Goal: Task Accomplishment & Management: Manage account settings

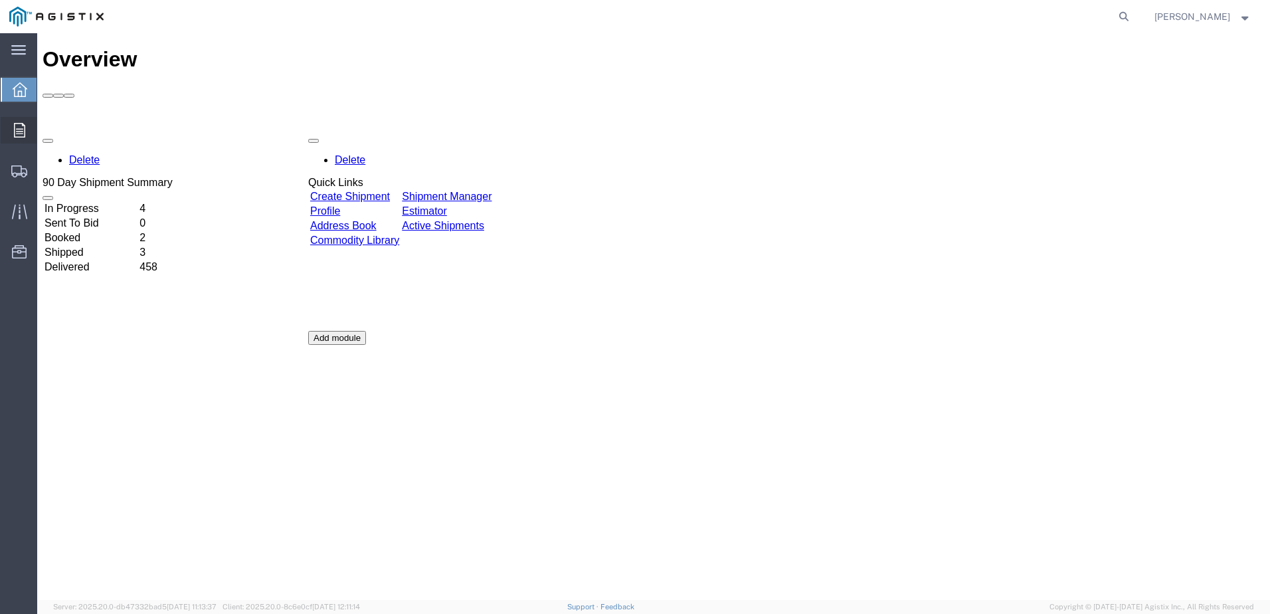
click at [31, 135] on div at bounding box center [19, 130] width 37 height 27
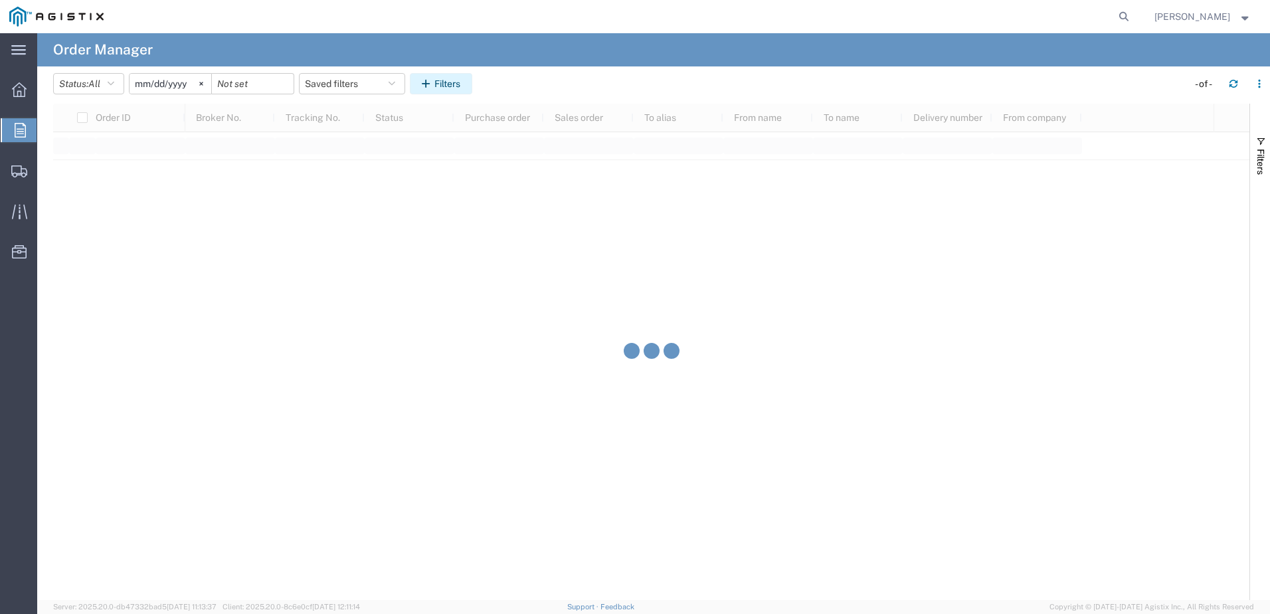
click at [442, 88] on button "Filters" at bounding box center [441, 83] width 62 height 21
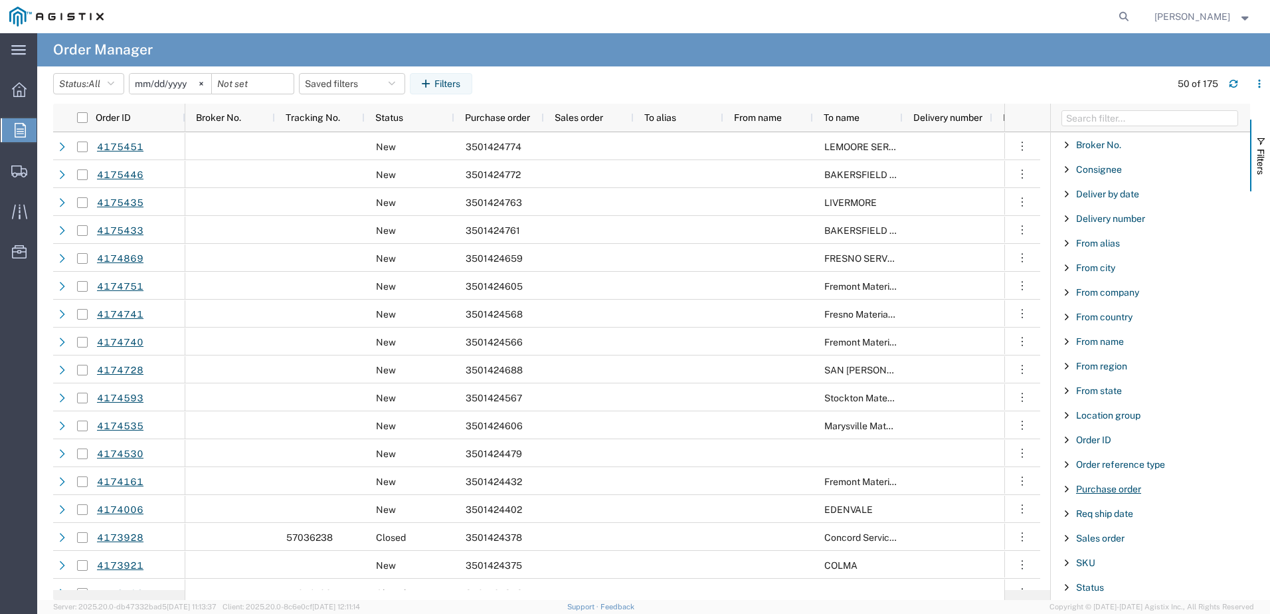
click at [1110, 491] on span "Purchase order" at bounding box center [1108, 489] width 65 height 11
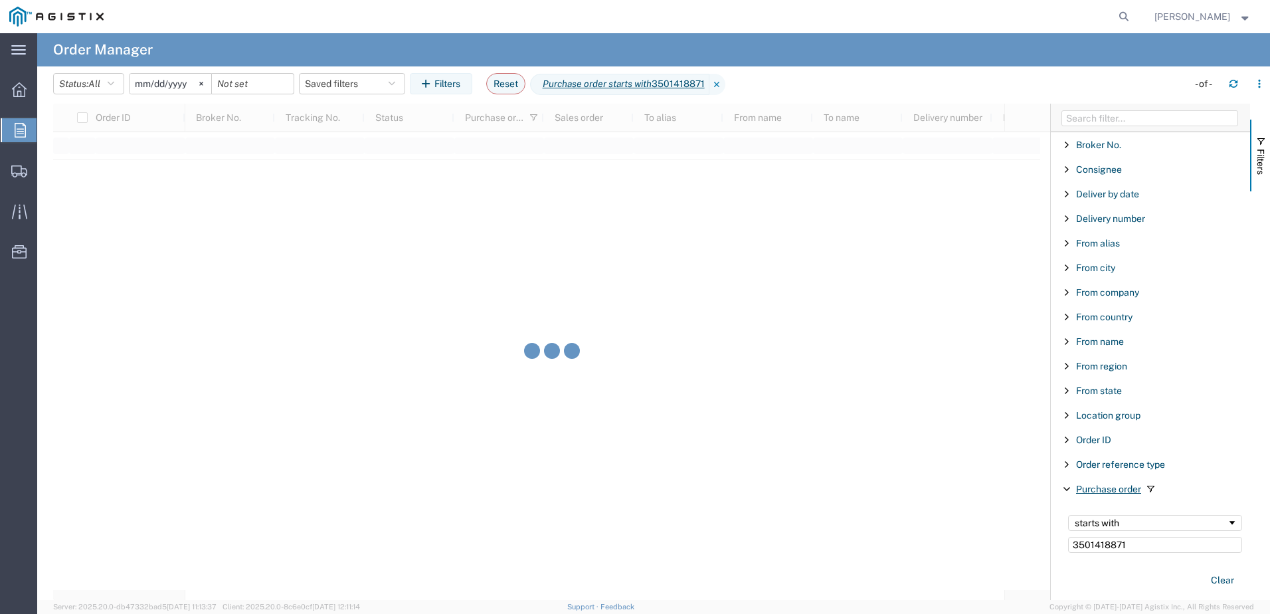
type input "3501418871"
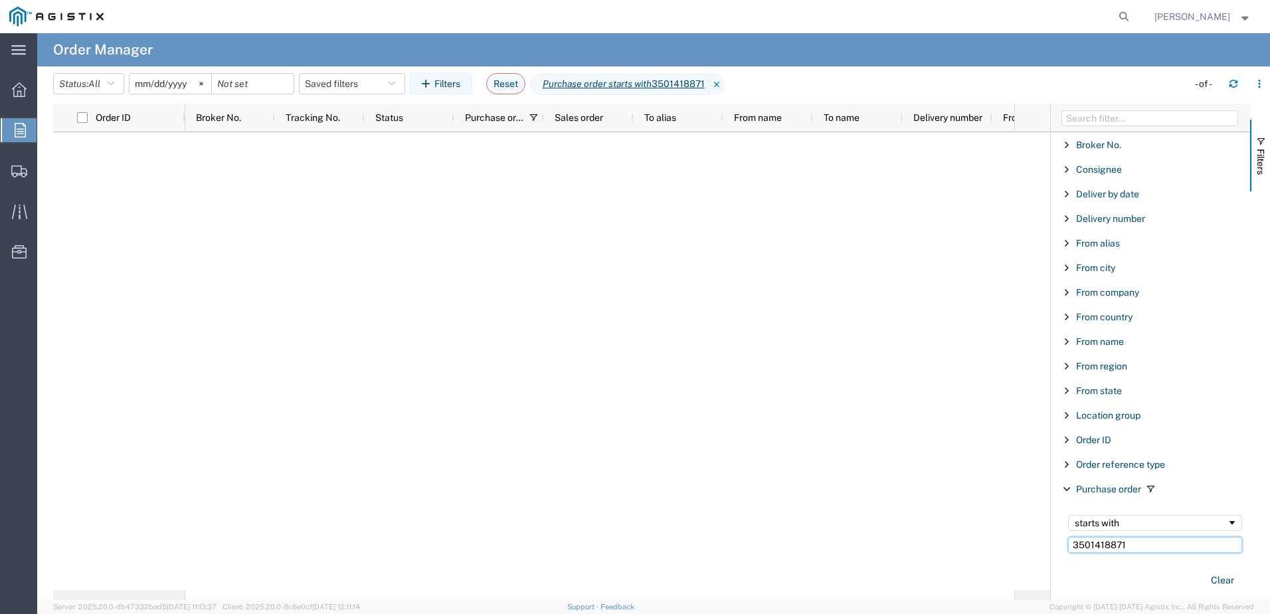
click at [1130, 545] on input "3501418871" at bounding box center [1155, 545] width 174 height 16
click at [554, 300] on div at bounding box center [599, 361] width 829 height 458
click at [724, 82] on icon at bounding box center [717, 84] width 16 height 21
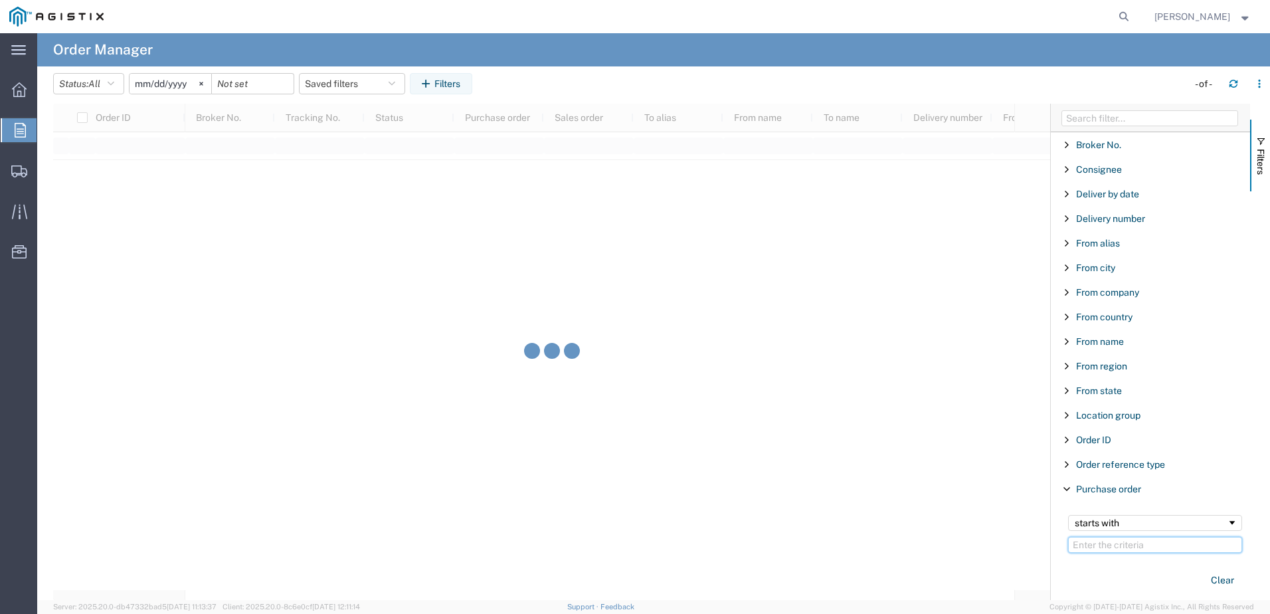
click at [1136, 549] on input "Filter Value" at bounding box center [1155, 545] width 174 height 16
paste input "3501418871"
type input "3501418871"
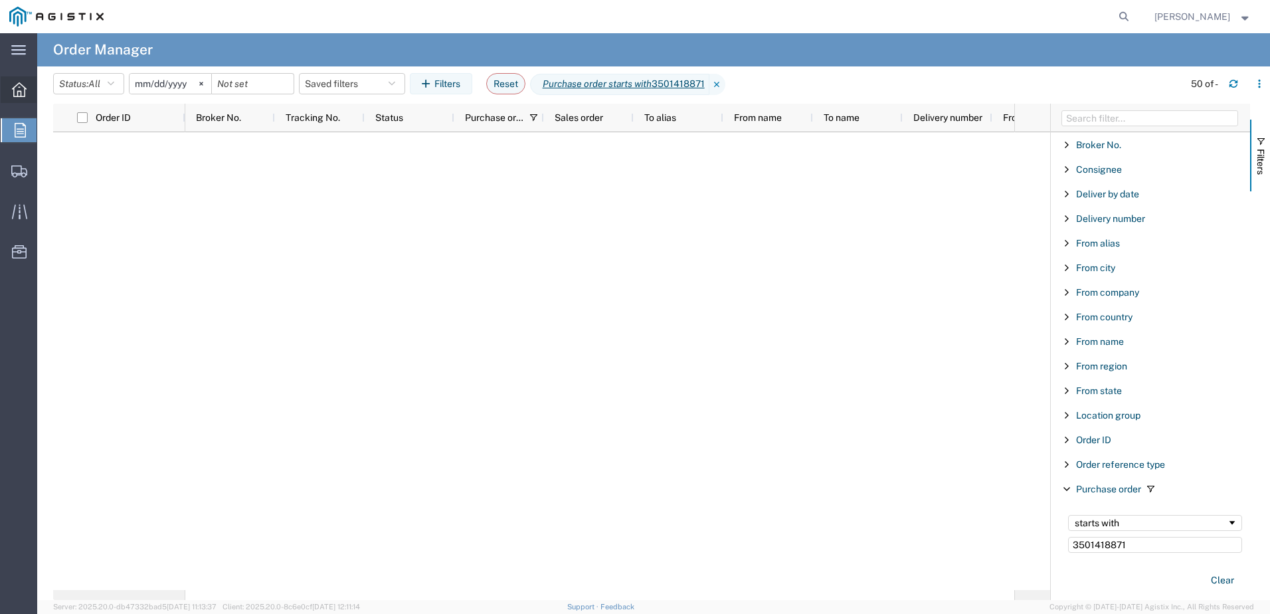
click at [19, 91] on icon at bounding box center [19, 89] width 15 height 15
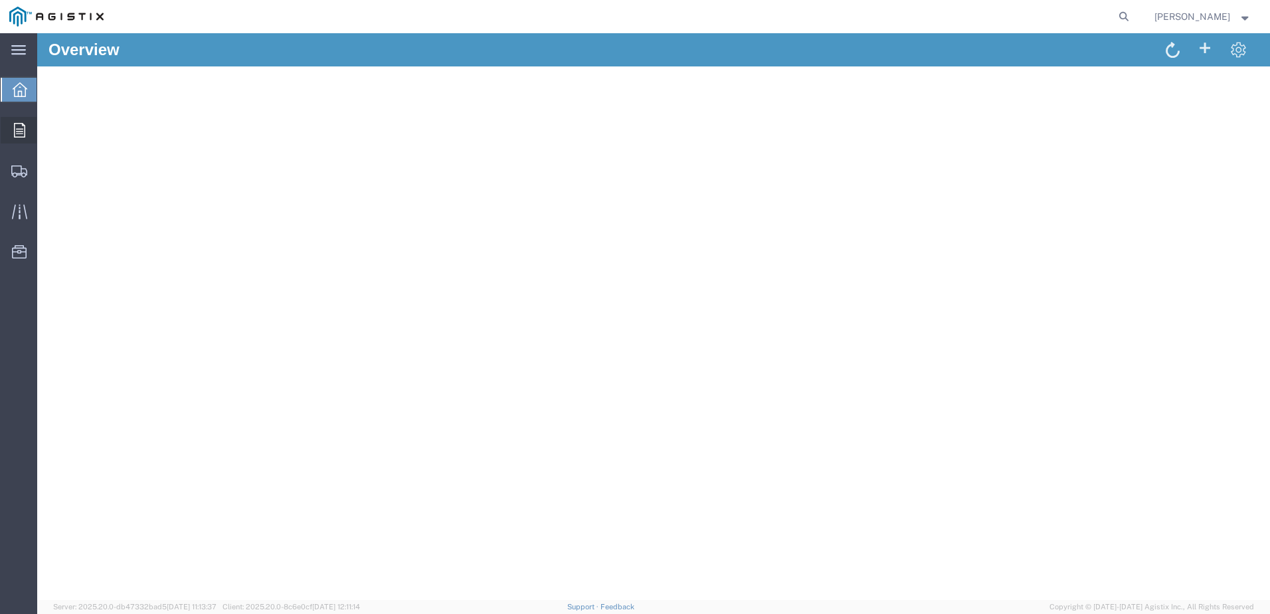
click at [25, 129] on icon at bounding box center [19, 130] width 11 height 15
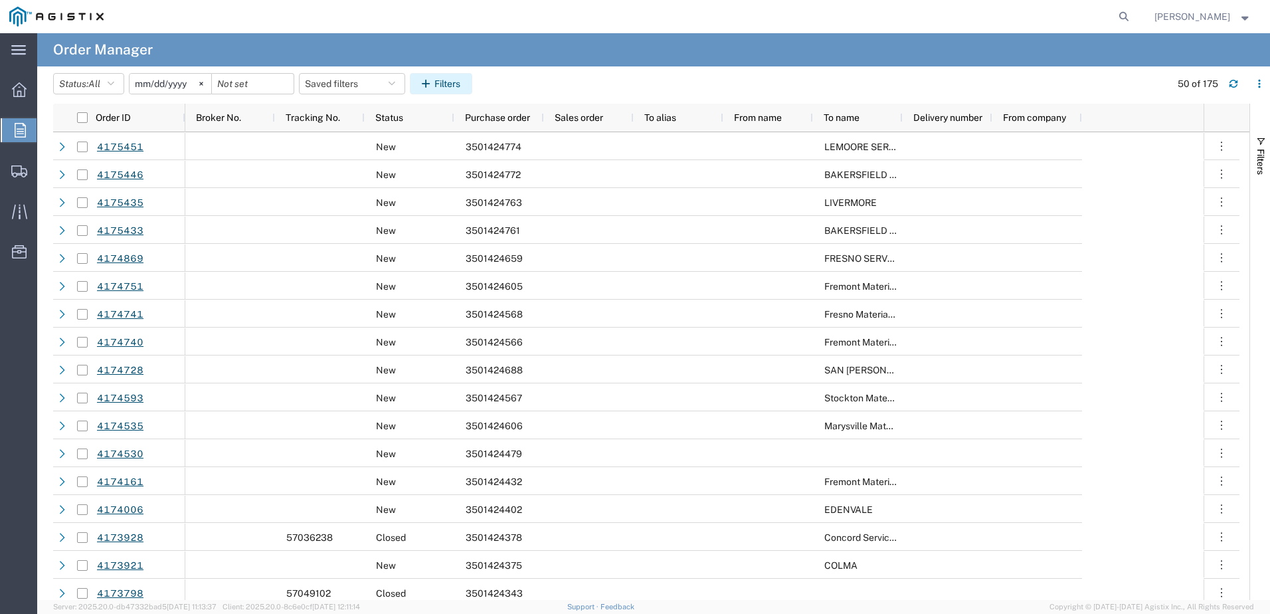
click at [434, 83] on icon "button" at bounding box center [428, 83] width 13 height 9
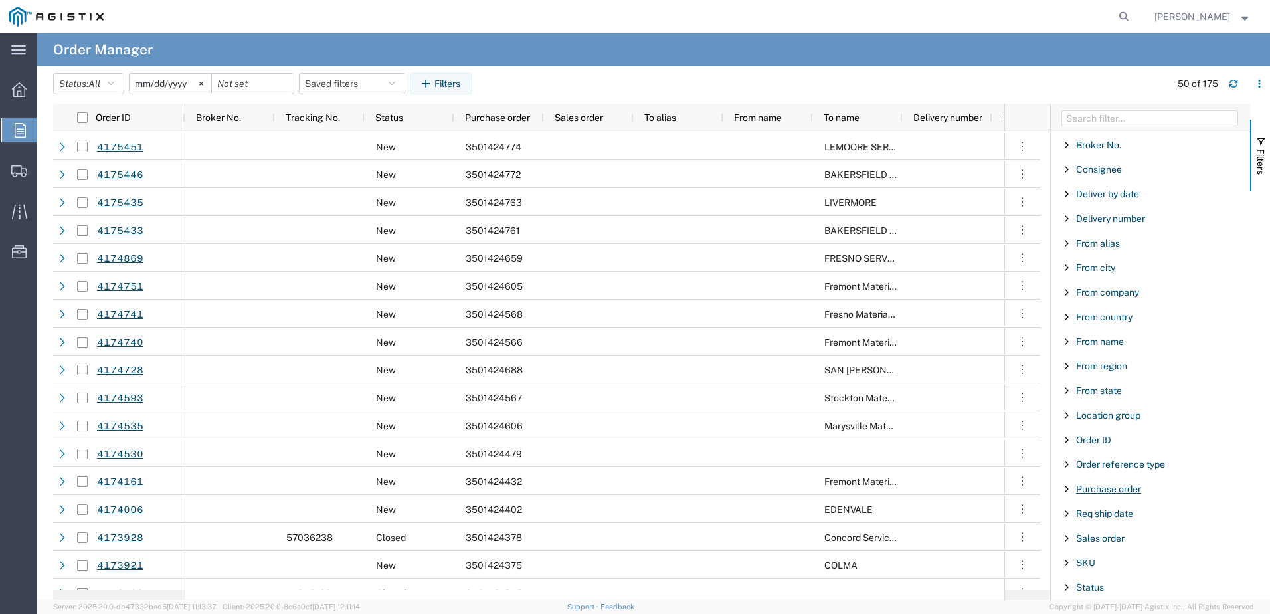
click at [1117, 486] on span "Purchase order" at bounding box center [1108, 489] width 65 height 11
type input "3501418871"
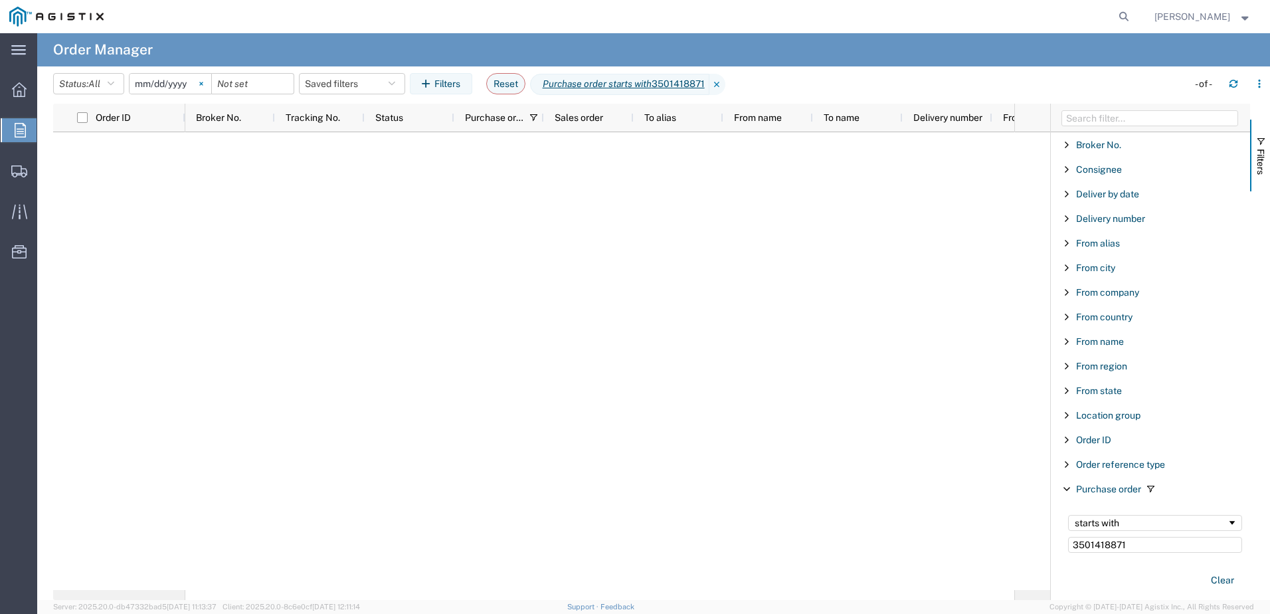
click at [201, 84] on svg-icon at bounding box center [201, 84] width 20 height 20
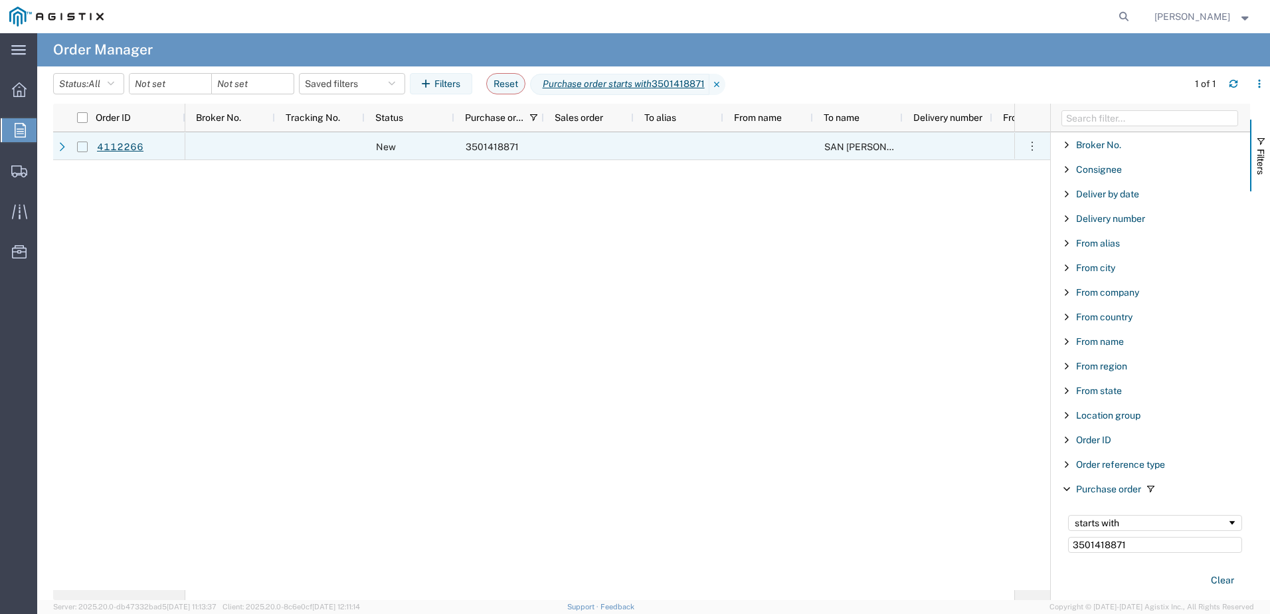
click at [80, 144] on input "Press Space to toggle row selection (unchecked)" at bounding box center [82, 146] width 11 height 11
checkbox input "true"
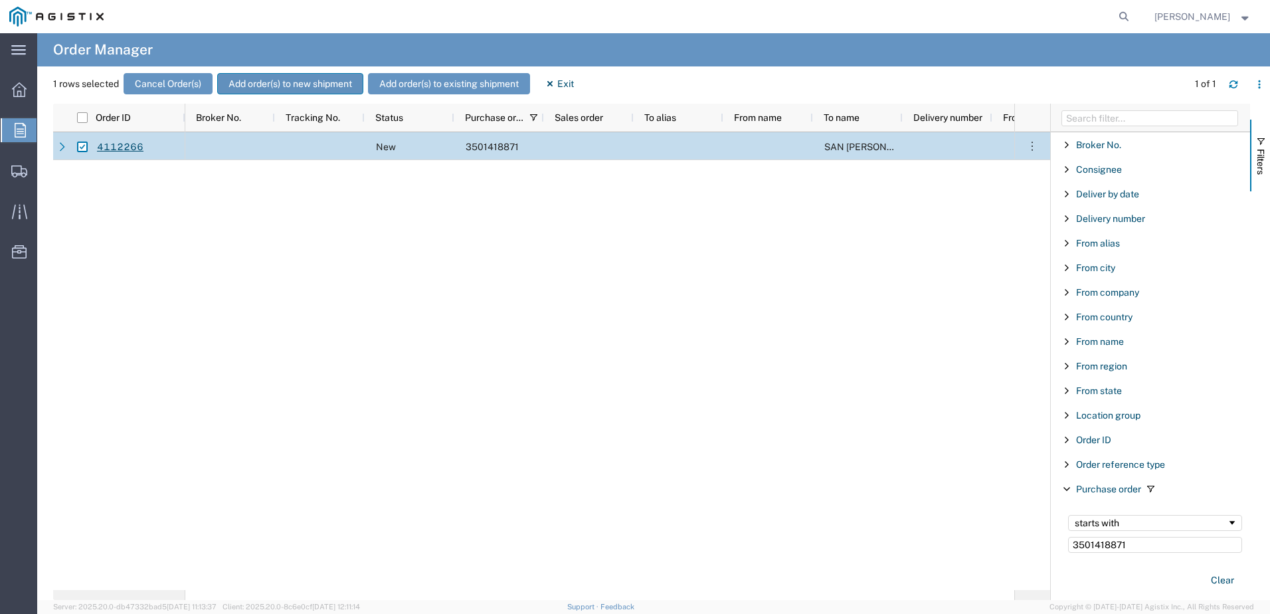
click at [304, 82] on button "Add order(s) to new shipment" at bounding box center [290, 83] width 146 height 21
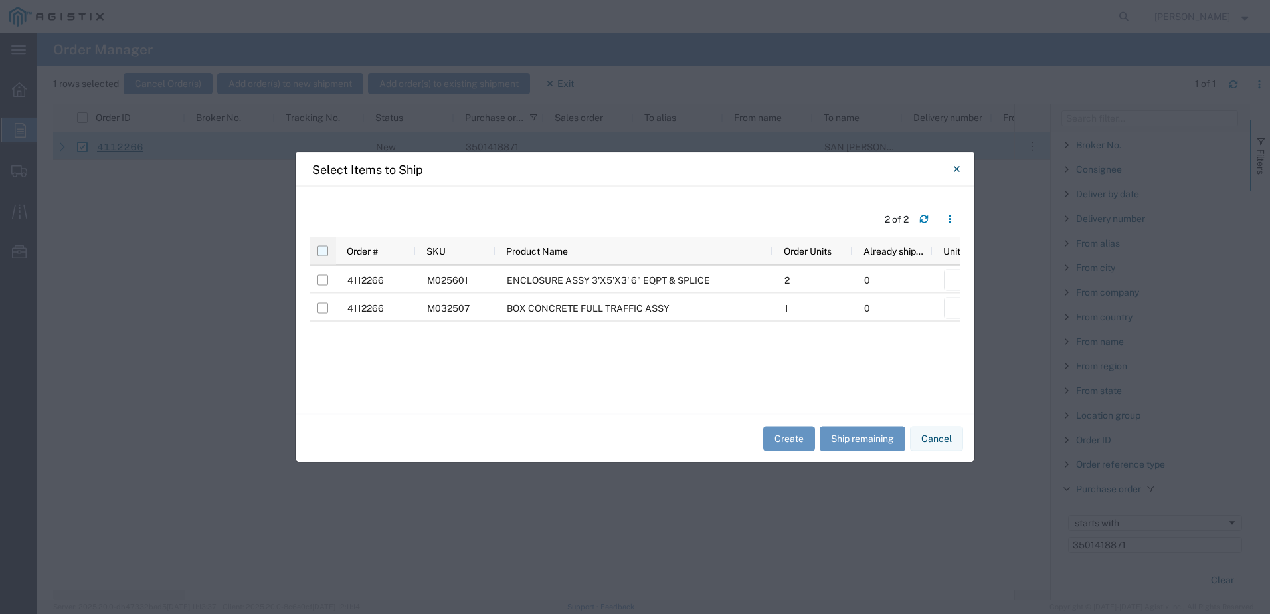
click at [324, 255] on input "checkbox" at bounding box center [322, 251] width 11 height 11
checkbox input "true"
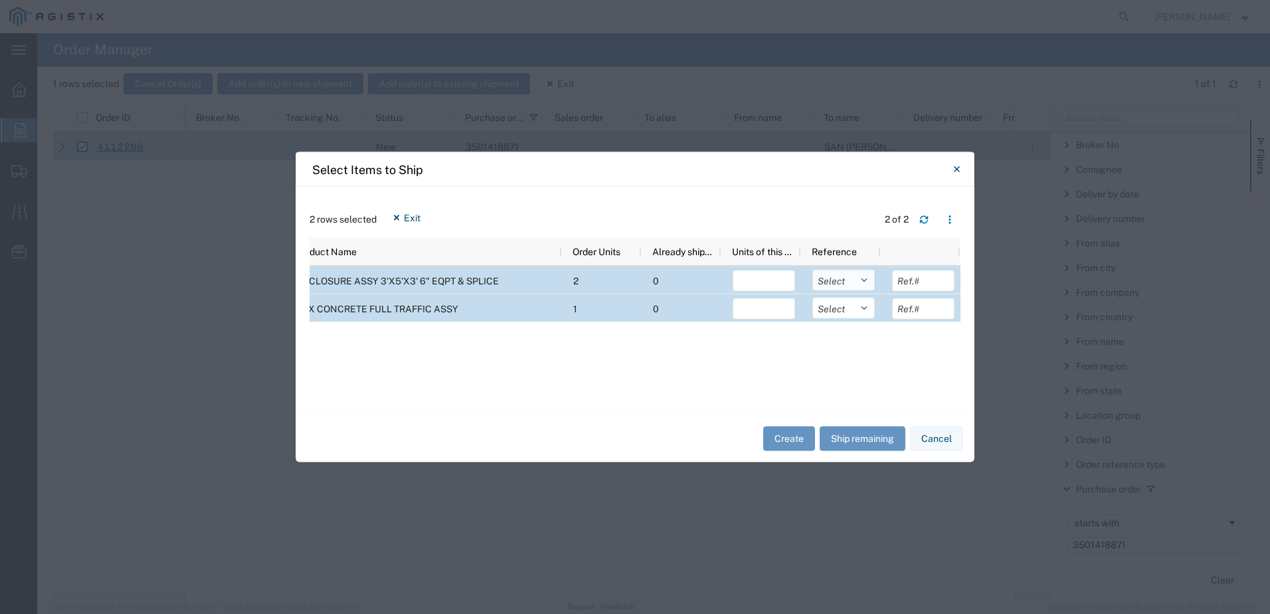
click at [848, 282] on select "Select Purchase Order Delivery Number" at bounding box center [843, 280] width 62 height 21
select select "PURCHORD"
click at [812, 270] on select "Select Purchase Order Delivery Number" at bounding box center [843, 280] width 62 height 21
click at [843, 314] on select "Select Purchase Order Delivery Number" at bounding box center [843, 308] width 62 height 21
select select "PURCHORD"
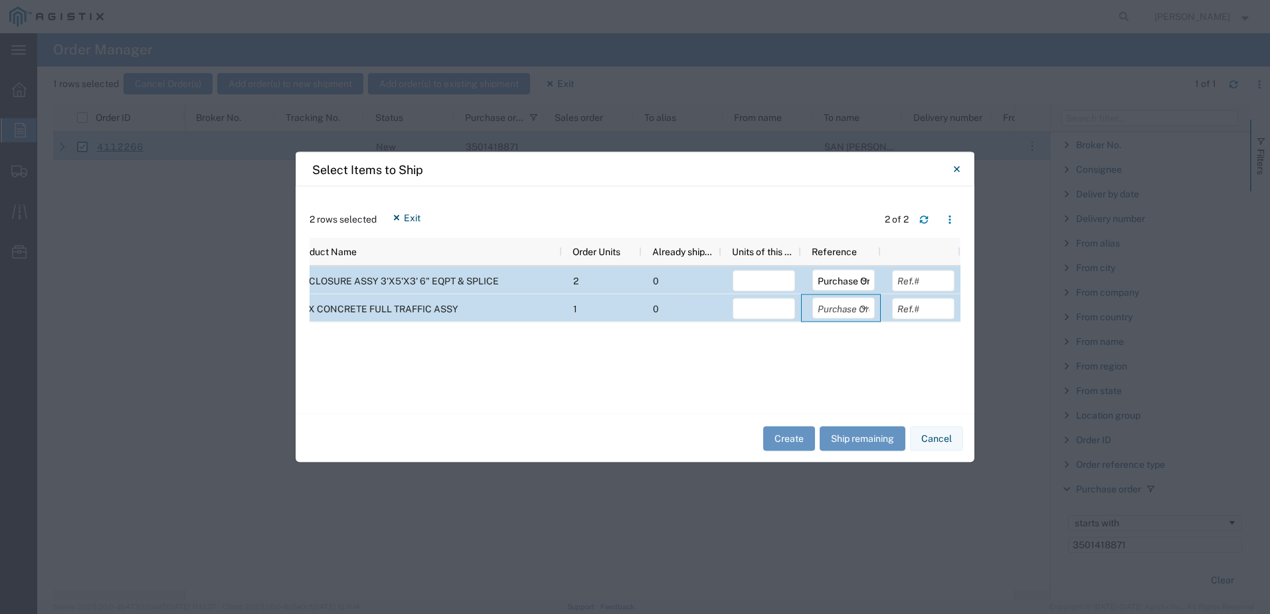
click at [812, 298] on select "Select Purchase Order Delivery Number" at bounding box center [843, 308] width 62 height 21
click at [862, 440] on button "Ship remaining" at bounding box center [863, 438] width 86 height 25
type input "2"
type input "1"
click at [859, 434] on button "Ship remaining" at bounding box center [863, 438] width 86 height 25
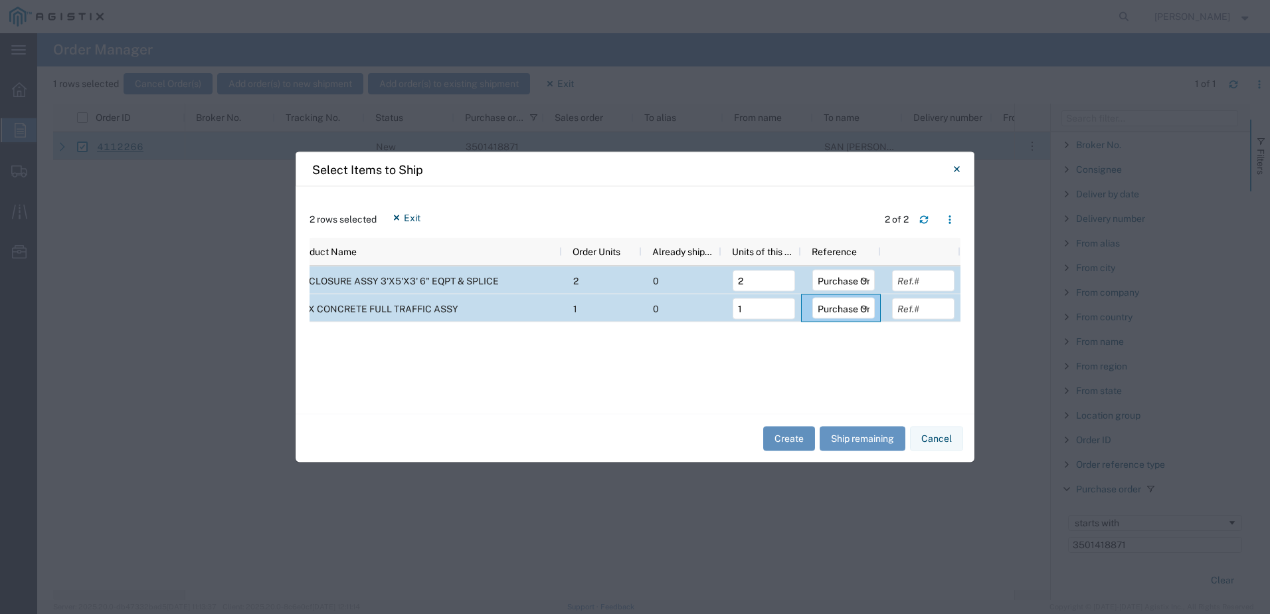
click at [799, 444] on button "Create" at bounding box center [789, 438] width 52 height 25
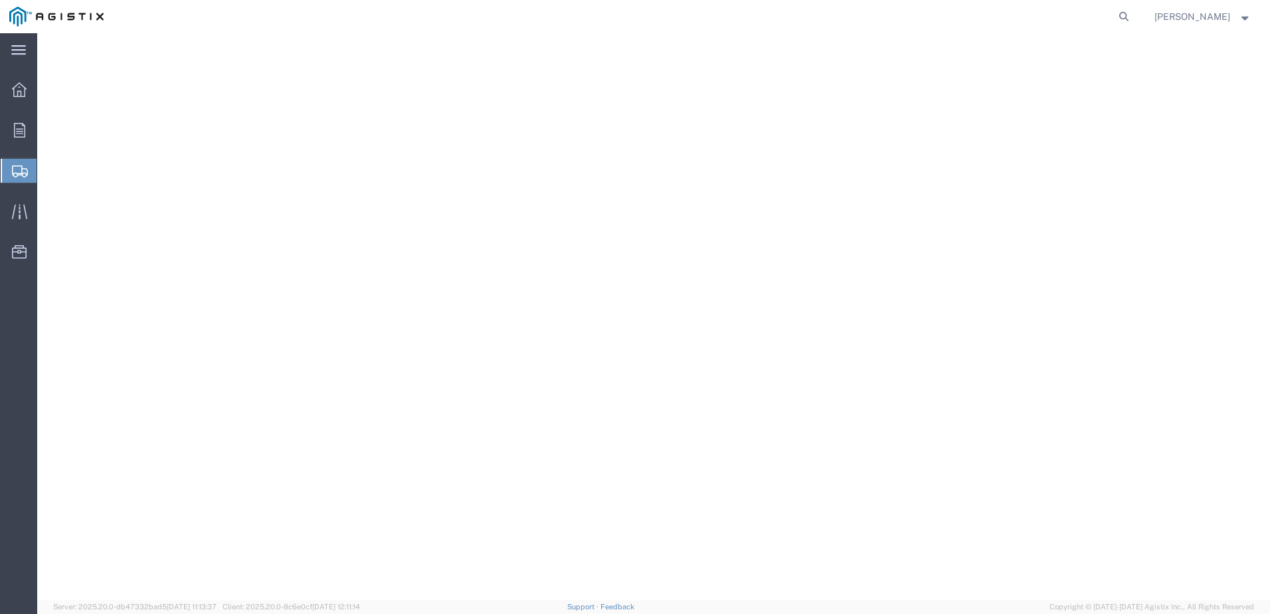
select select
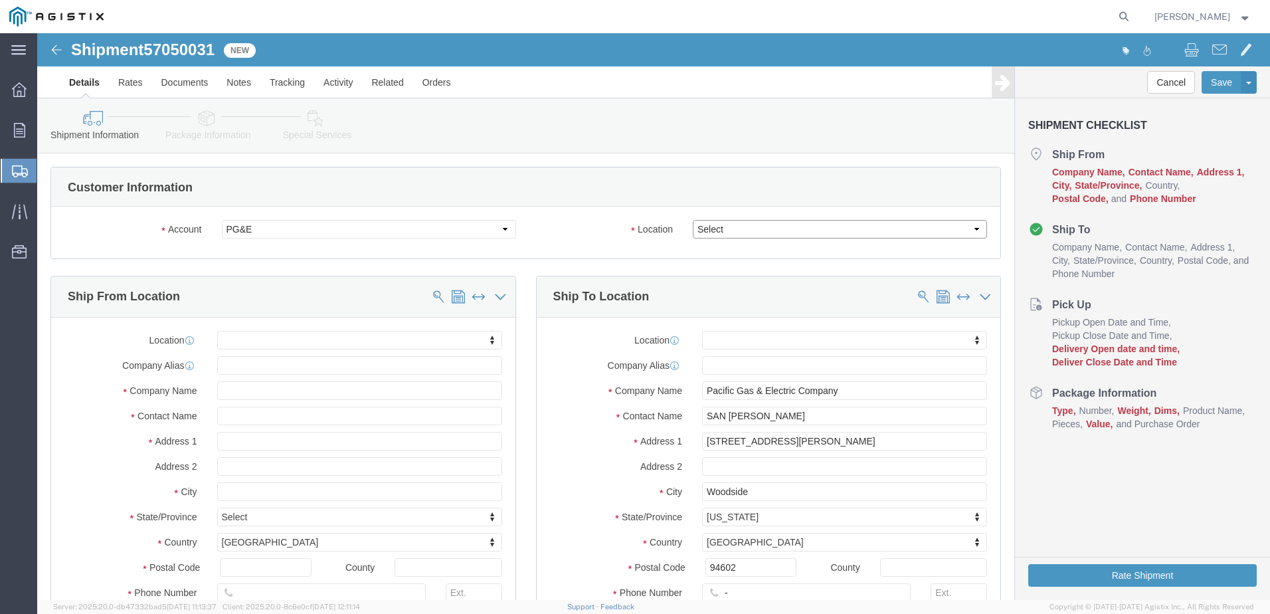
click select "Select All Others [GEOGRAPHIC_DATA] [GEOGRAPHIC_DATA] [GEOGRAPHIC_DATA] [GEOGRA…"
select select "23082"
click select "Select All Others [GEOGRAPHIC_DATA] [GEOGRAPHIC_DATA] [GEOGRAPHIC_DATA] [GEOGRA…"
click div "Location My Profile Location (OBSOLETE) [PERSON_NAME] SC - GC TRAILER (OBSOLETE…"
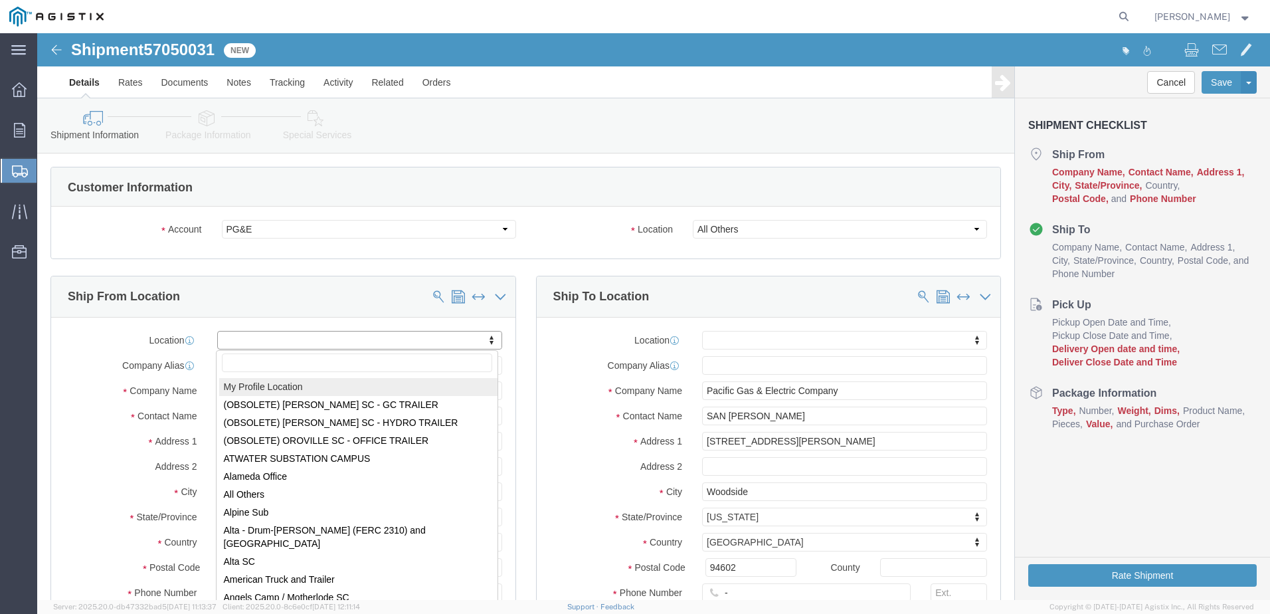
select select "MYPROFILE"
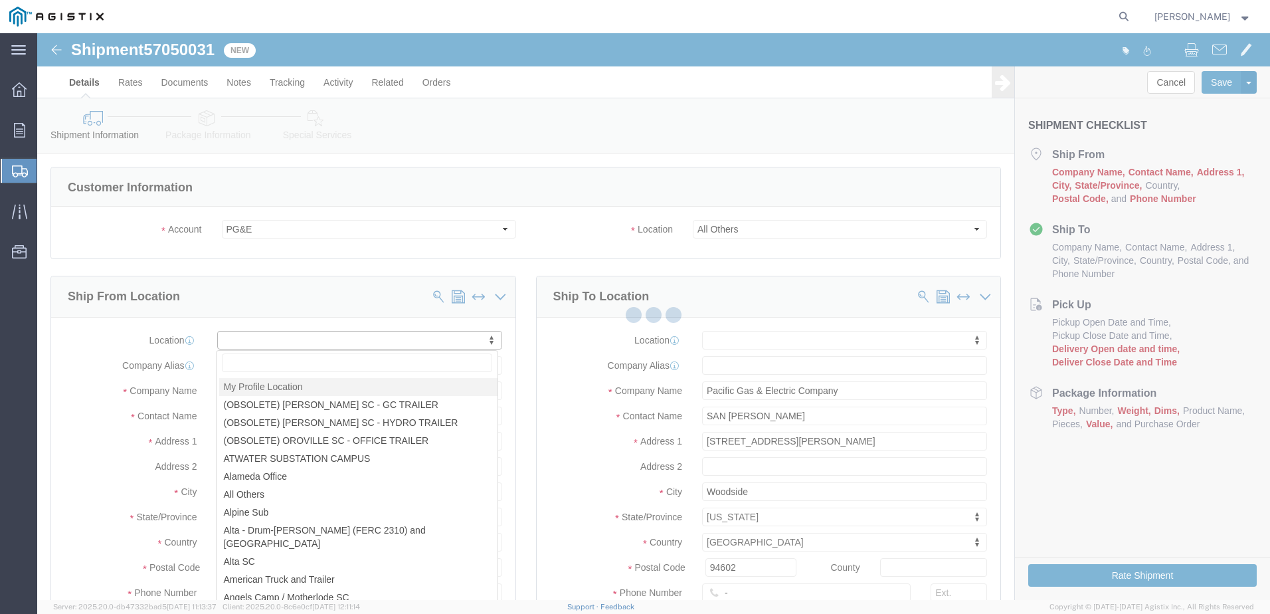
select select "CA"
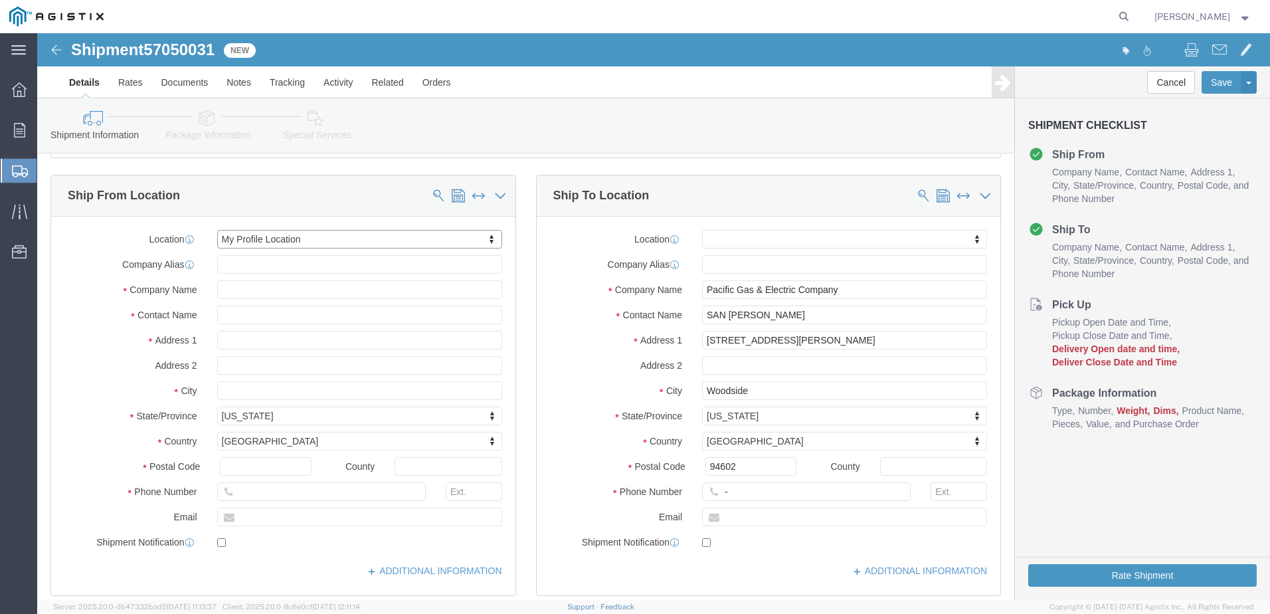
scroll to position [332, 0]
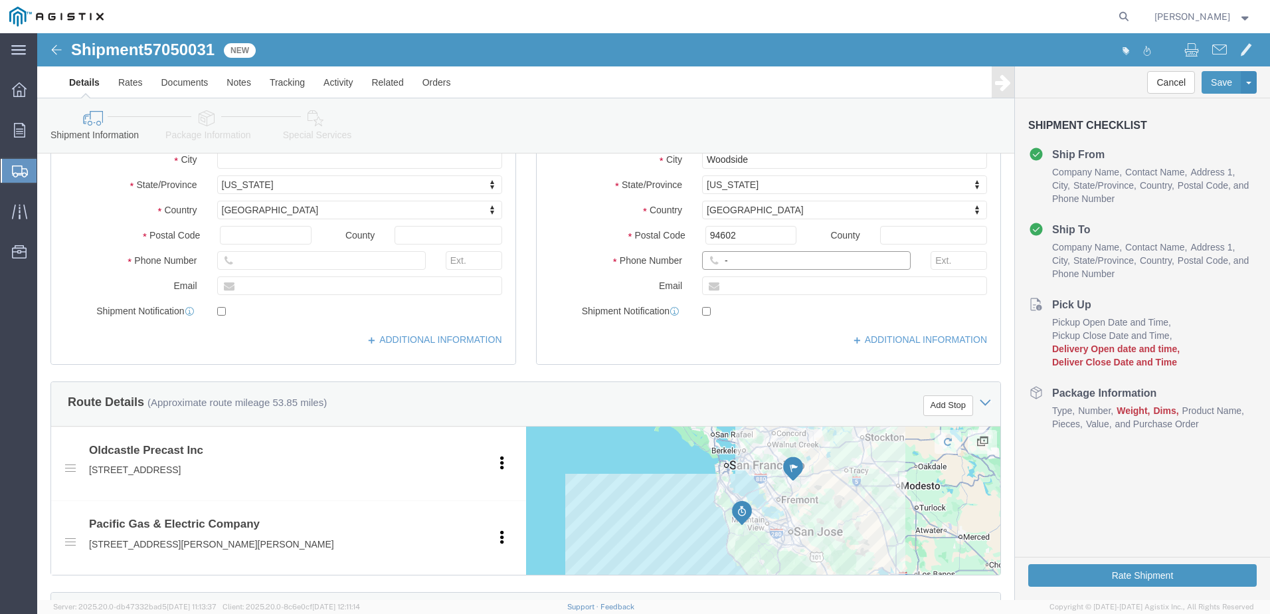
click input "-"
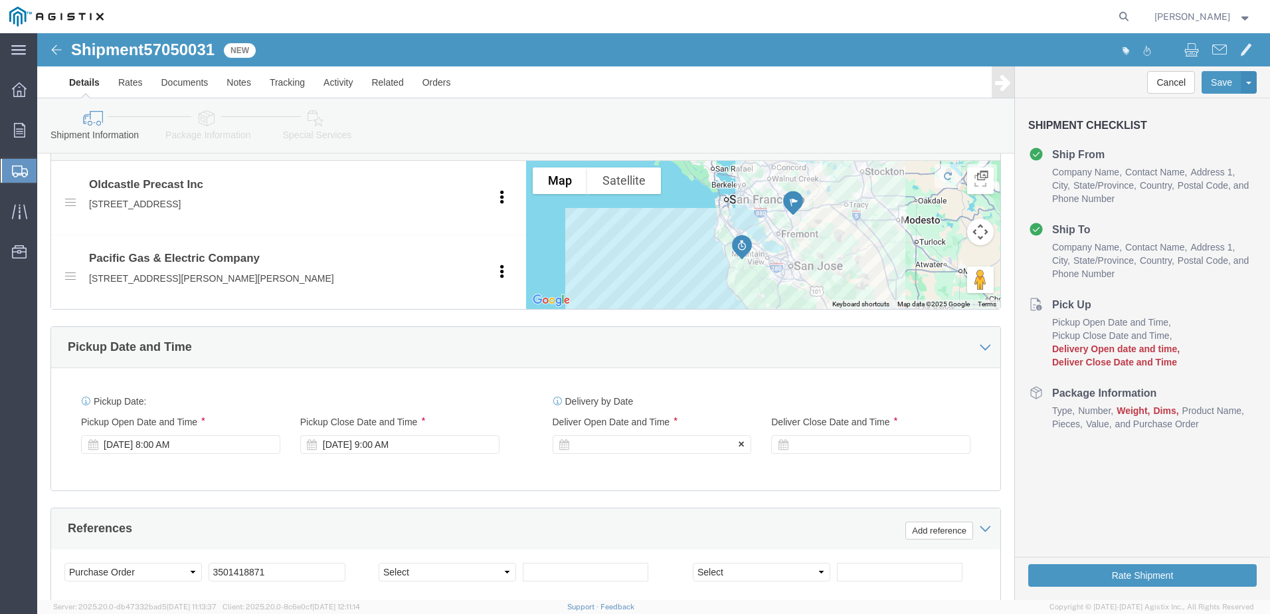
type input "4082424912"
click div
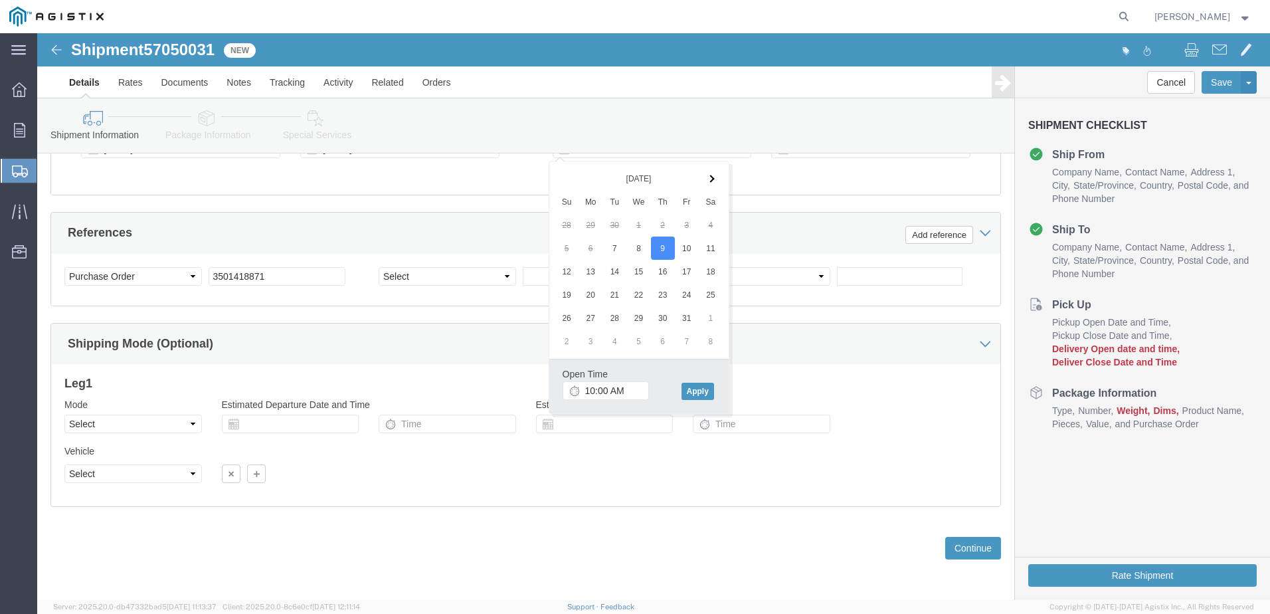
click div "Open Time 10:00 AM [DATE] 10:00 AM - [DATE] 10:00 AM Cancel Apply"
click button "Apply"
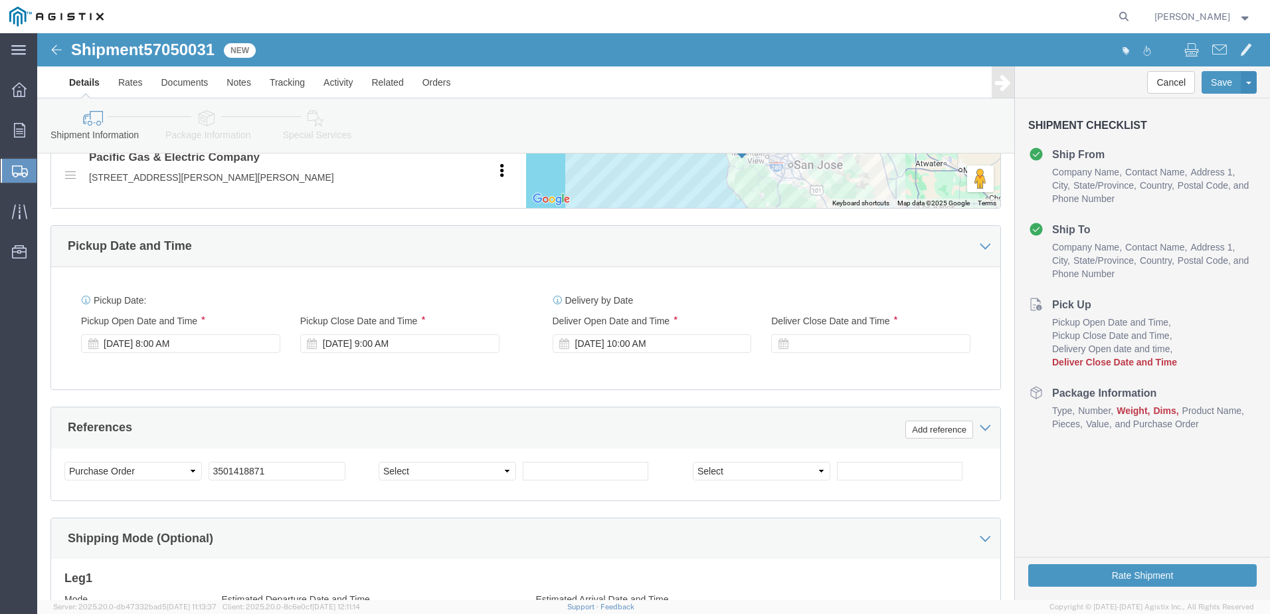
scroll to position [694, 0]
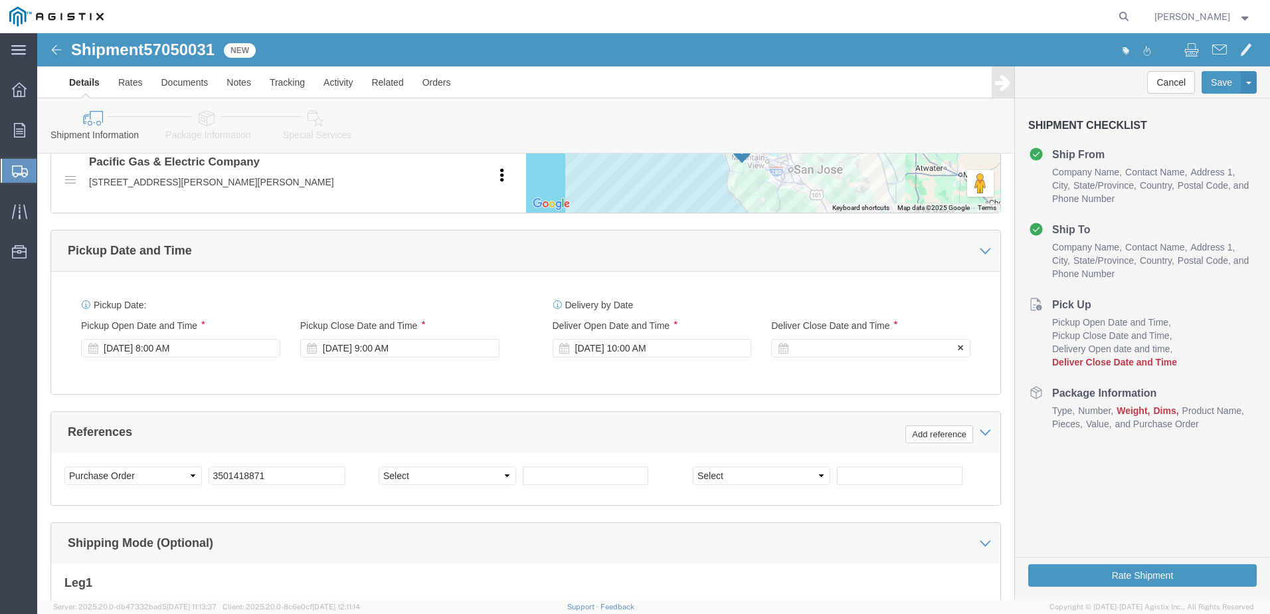
click div
click button "Apply"
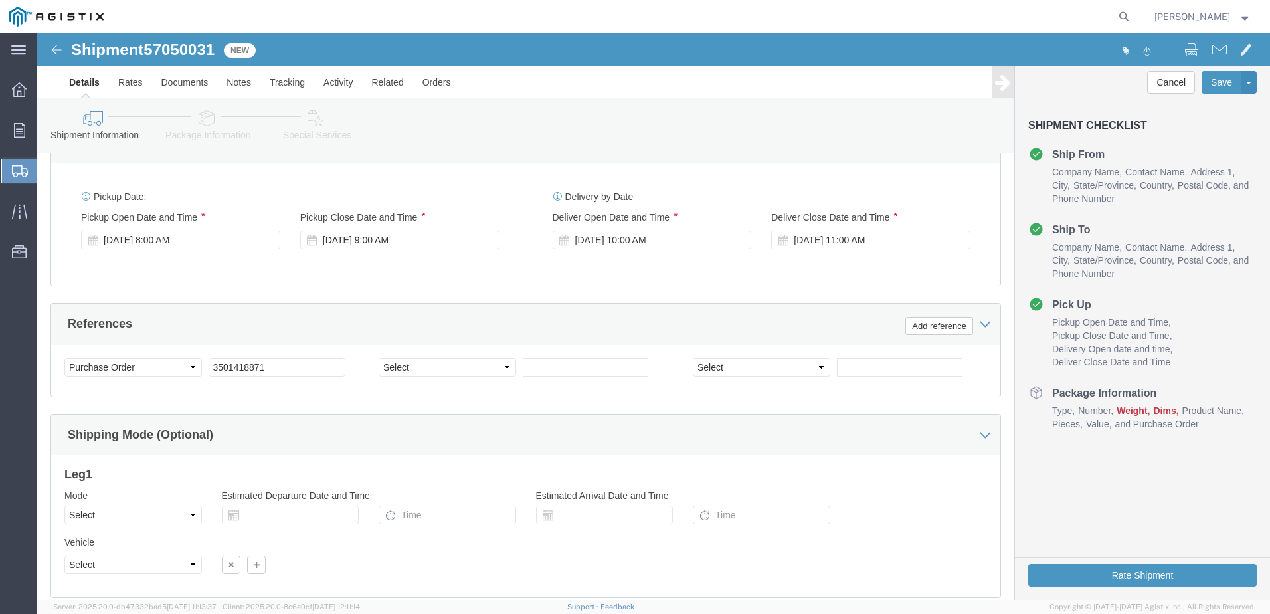
scroll to position [893, 0]
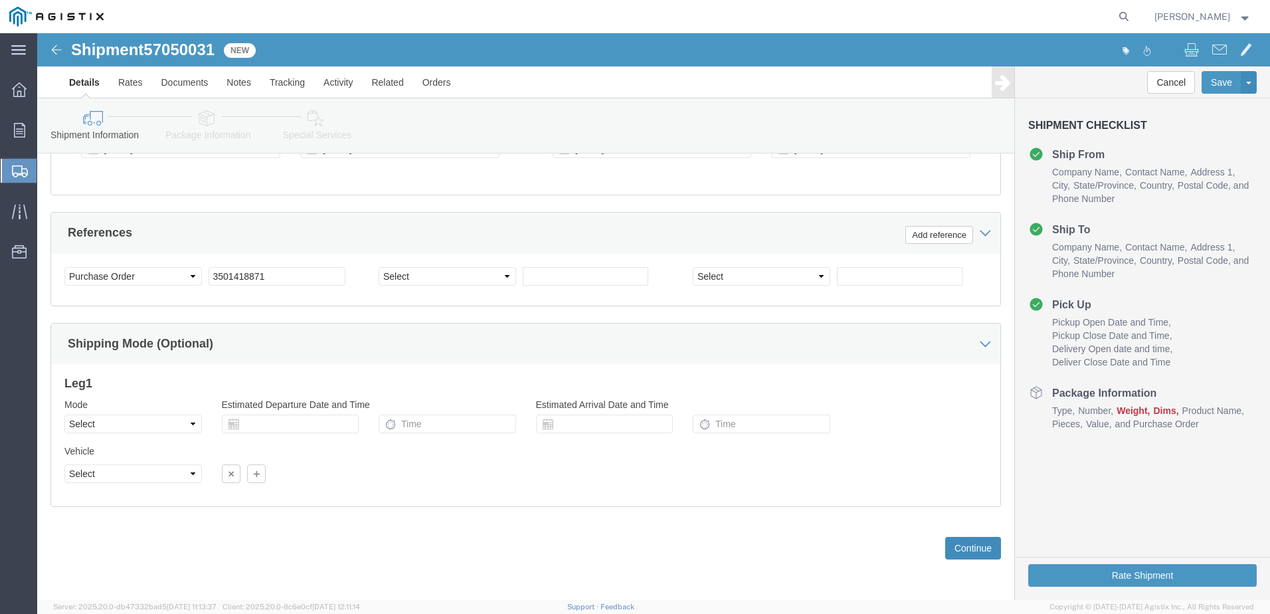
click button "Continue"
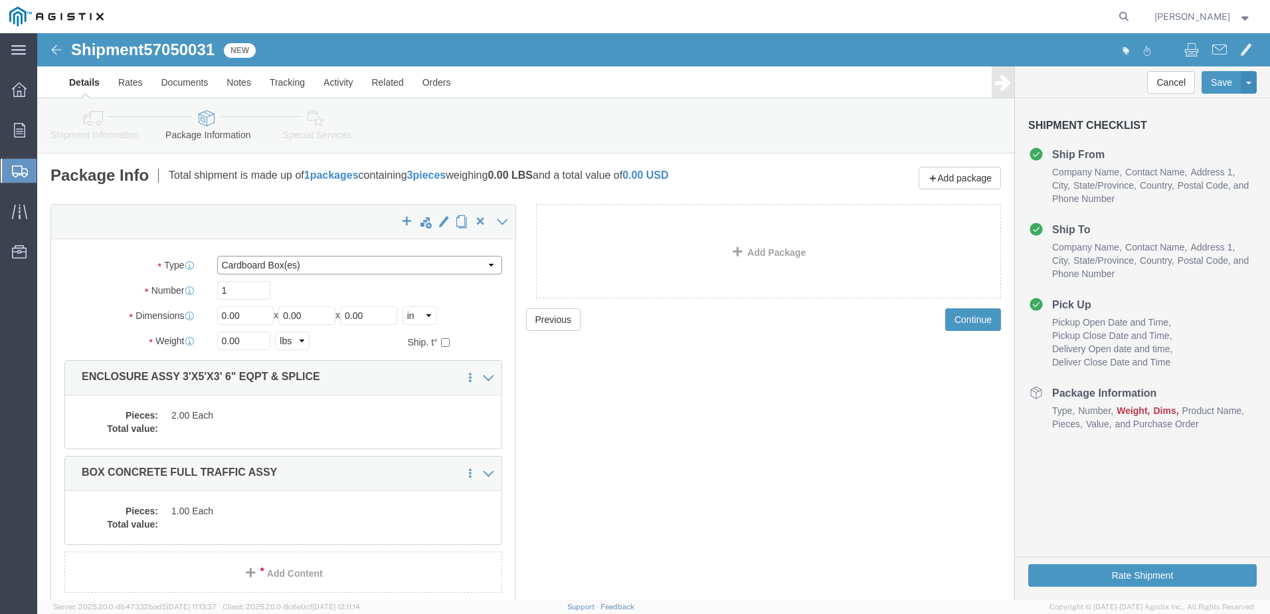
click select "Select Bulk Bundle(s) Cardboard Box(es) Carton(s) Crate(s) Drum(s) (Fiberboard)…"
select select "YRPK"
click select "Select Bulk Bundle(s) Cardboard Box(es) Carton(s) Crate(s) Drum(s) (Fiberboard)…"
click input "0.00"
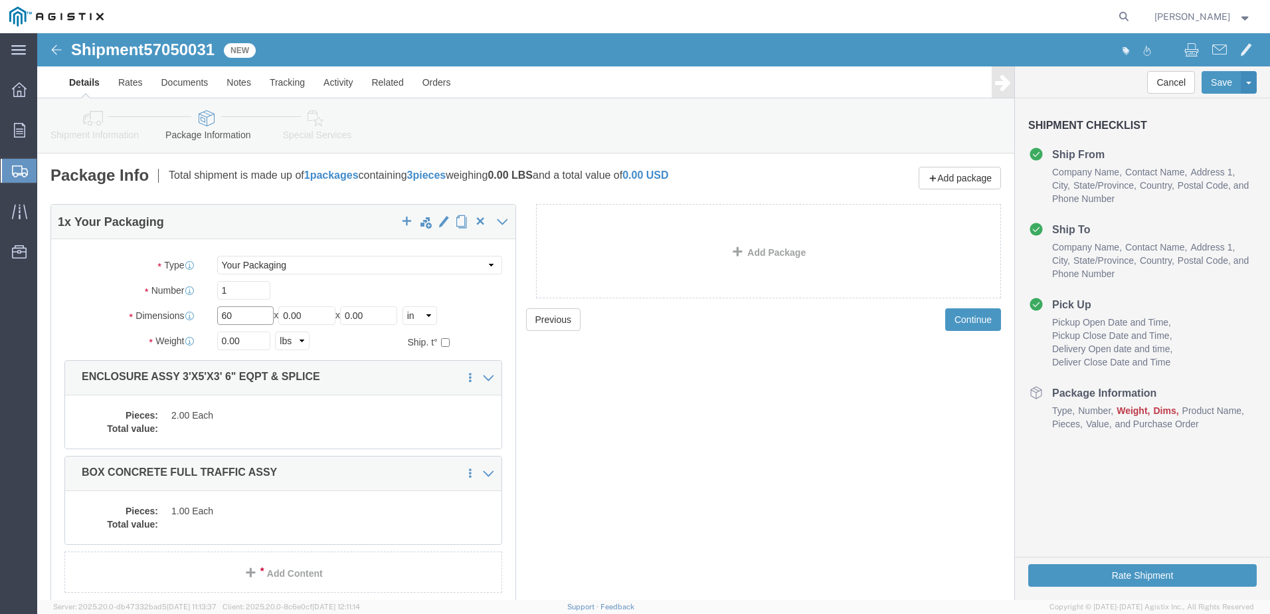
type input "60"
type input "36"
type input "42"
type input "19885"
click div "Pieces: 2.00 Each Total value:"
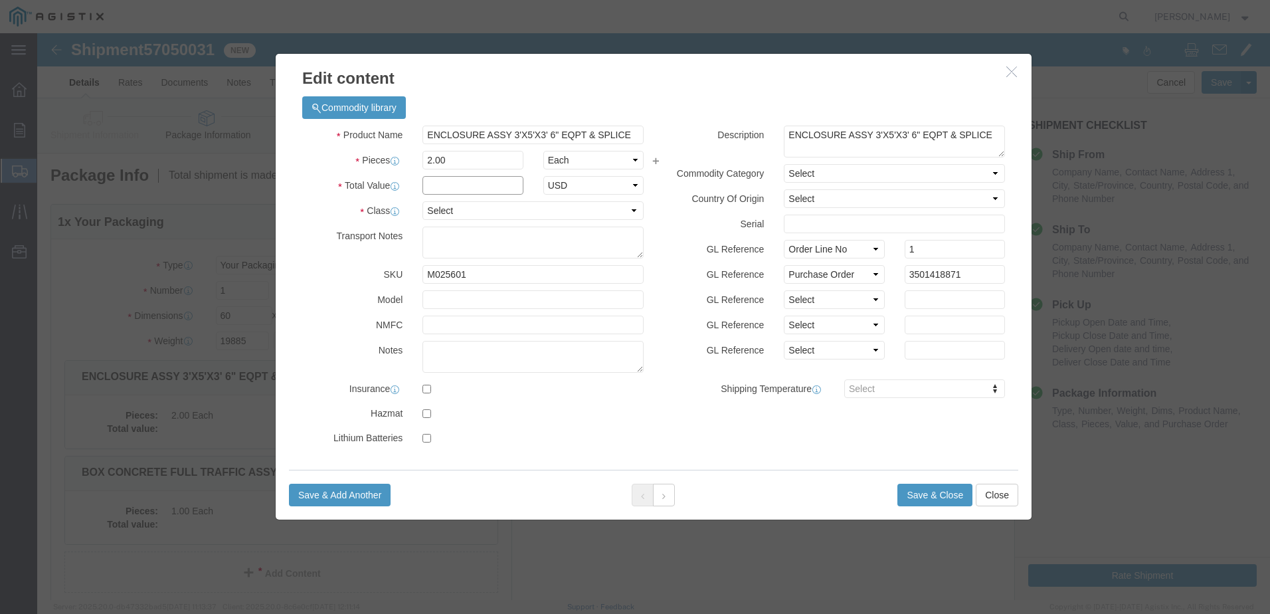
click input "text"
type input "1"
click select "Select 50 55 60 65 70 85 92.5 100 125 175 250 300 400"
select select "55"
click select "Select 50 55 60 65 70 85 92.5 100 125 175 250 300 400"
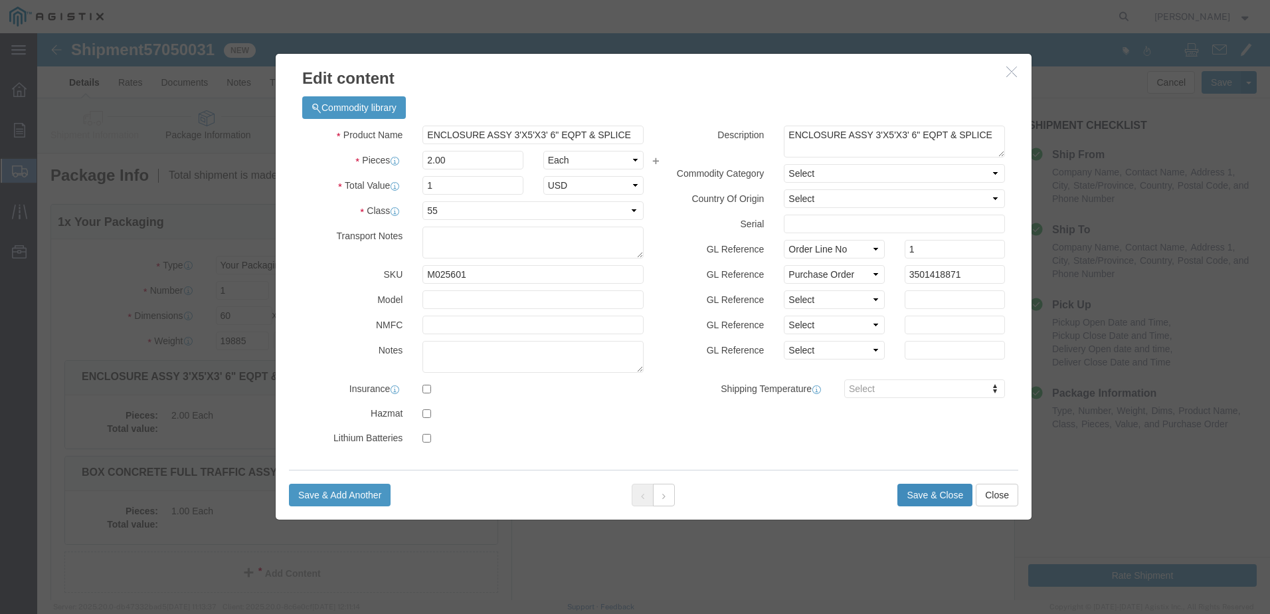
click button "Save & Close"
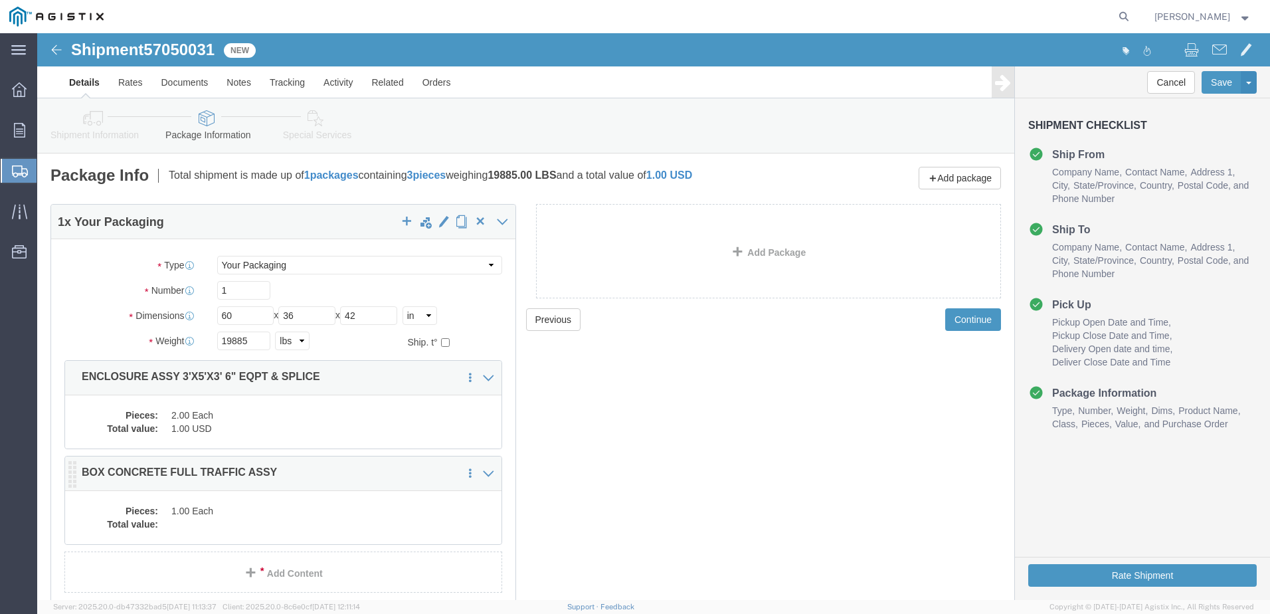
click dd
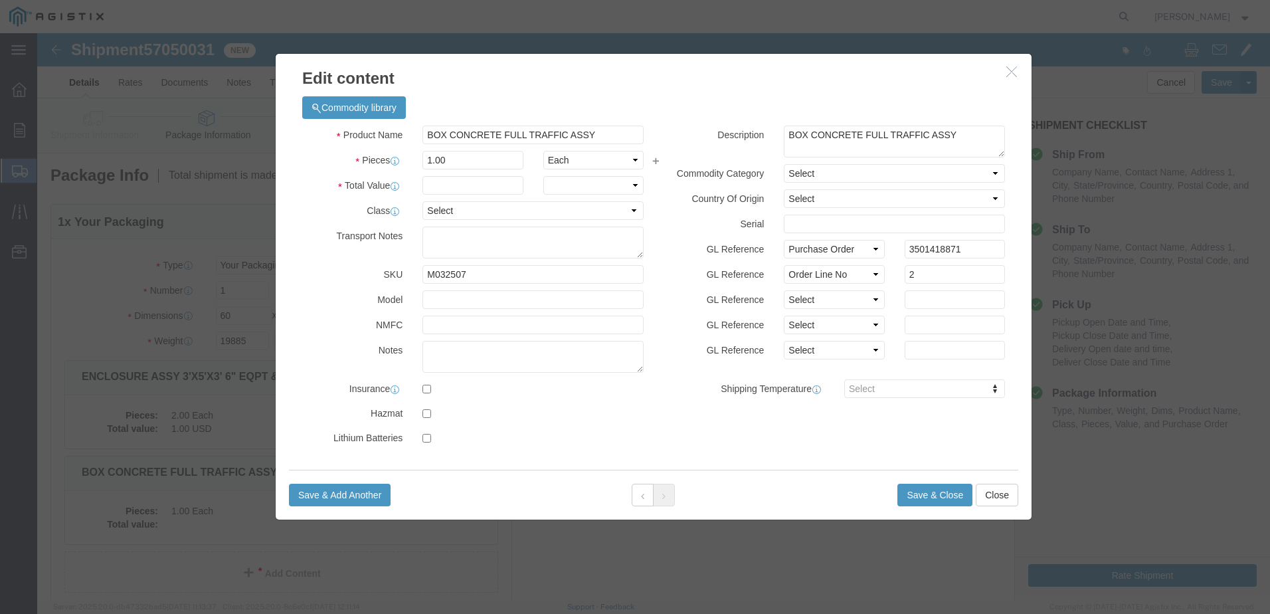
click div
click input "text"
type input "1"
click select "Select 50 55 60 65 70 85 92.5 100 125 175 250 300 400"
select select "55"
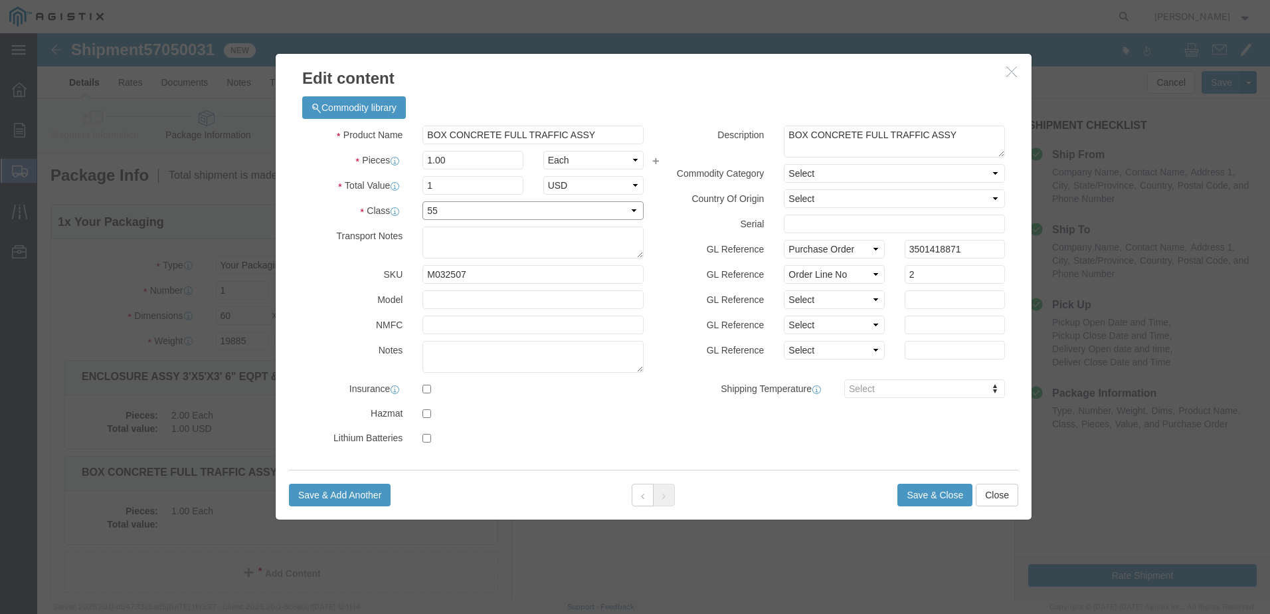
click select "Select 50 55 60 65 70 85 92.5 100 125 175 250 300 400"
click button "Save & Close"
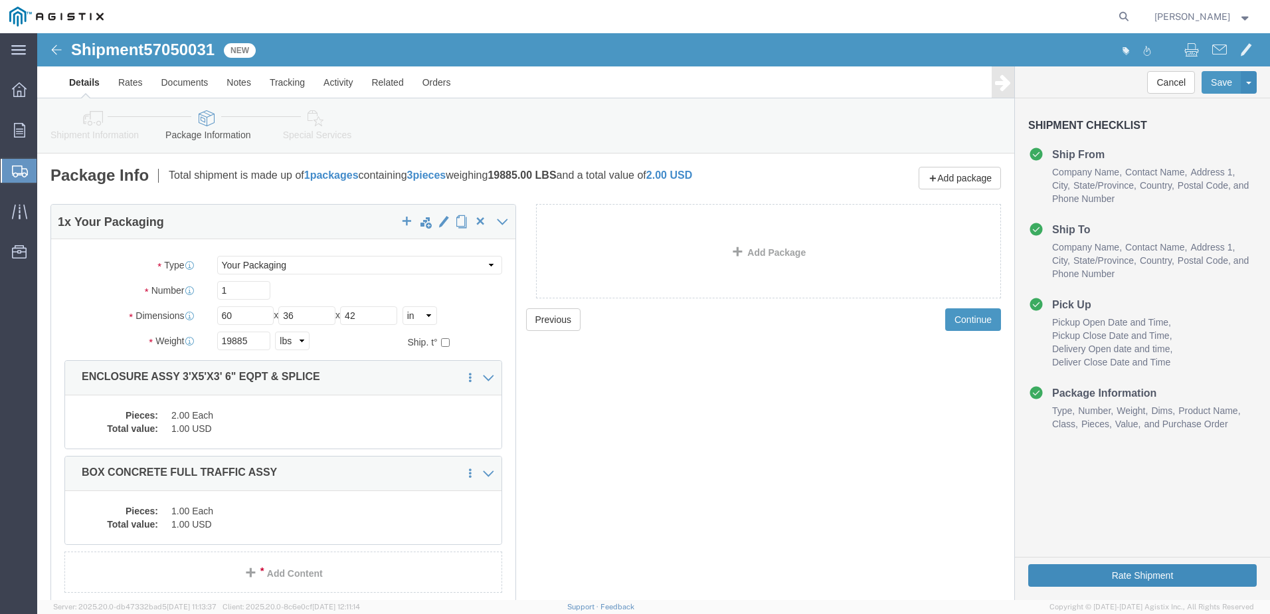
click button "Rate Shipment"
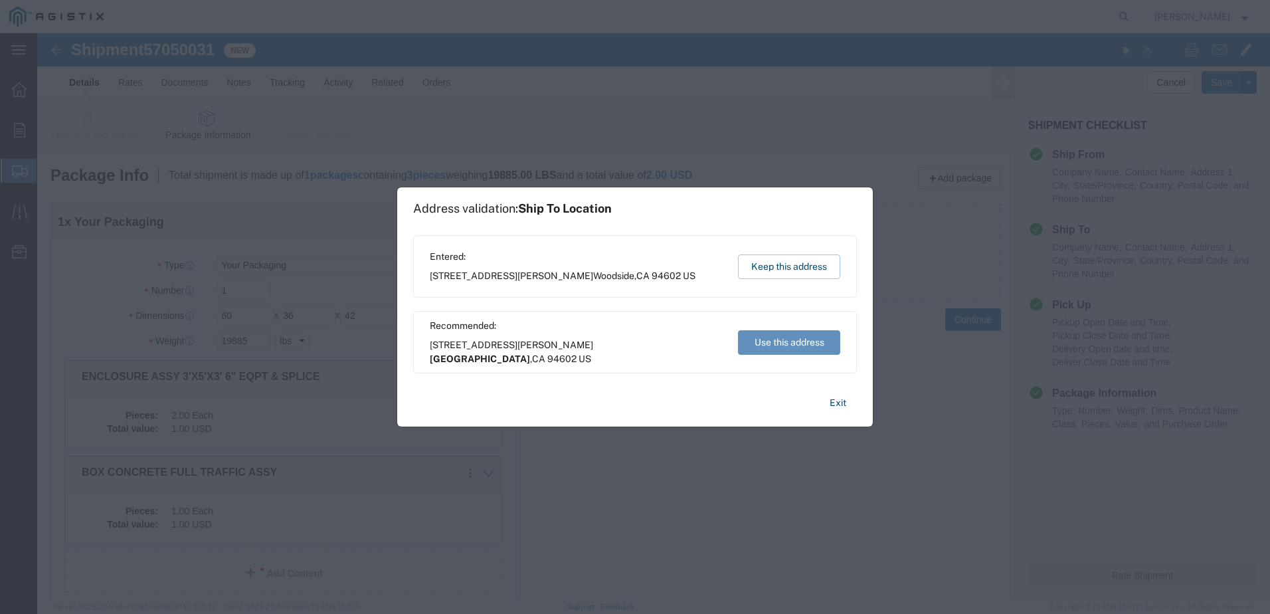
click at [786, 346] on button "Use this address" at bounding box center [789, 342] width 102 height 25
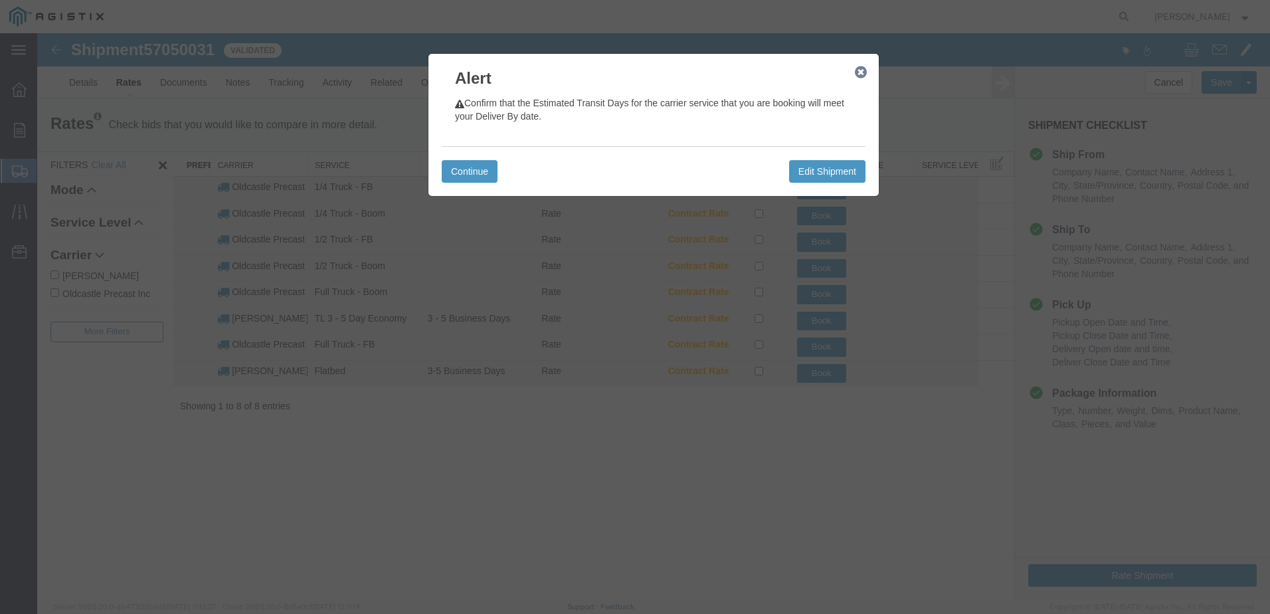
click at [865, 79] on button "button" at bounding box center [860, 72] width 17 height 17
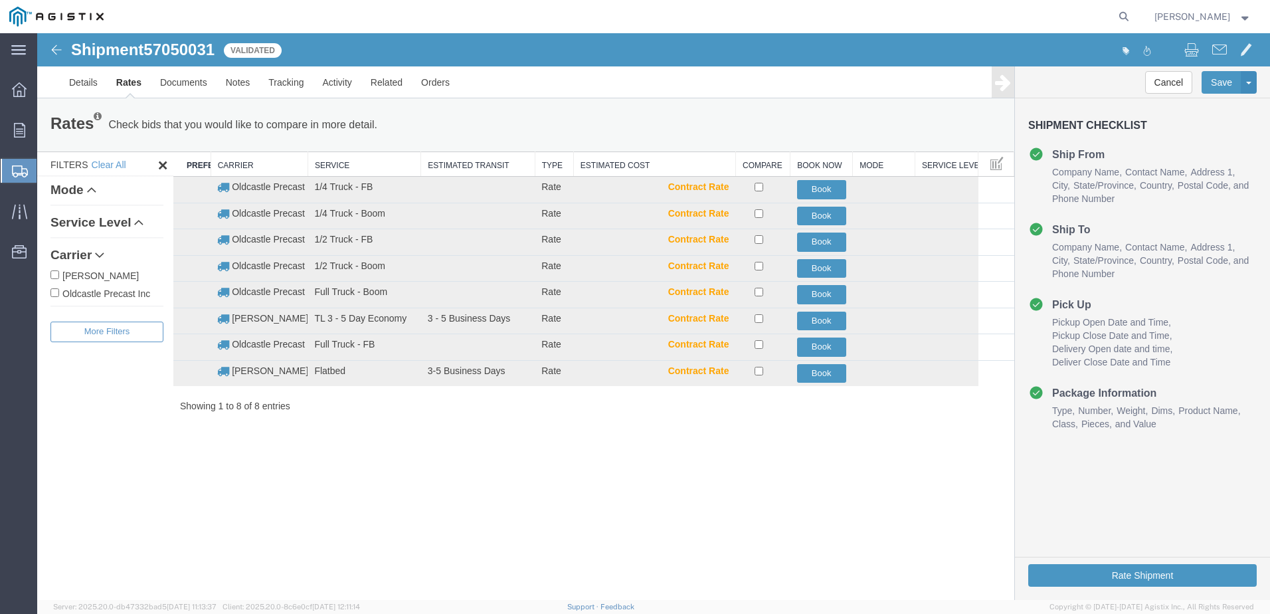
click at [85, 296] on label "Oldcastle Precast Inc" at bounding box center [106, 293] width 113 height 15
click at [59, 296] on input "Oldcastle Precast Inc" at bounding box center [54, 292] width 9 height 9
checkbox input "true"
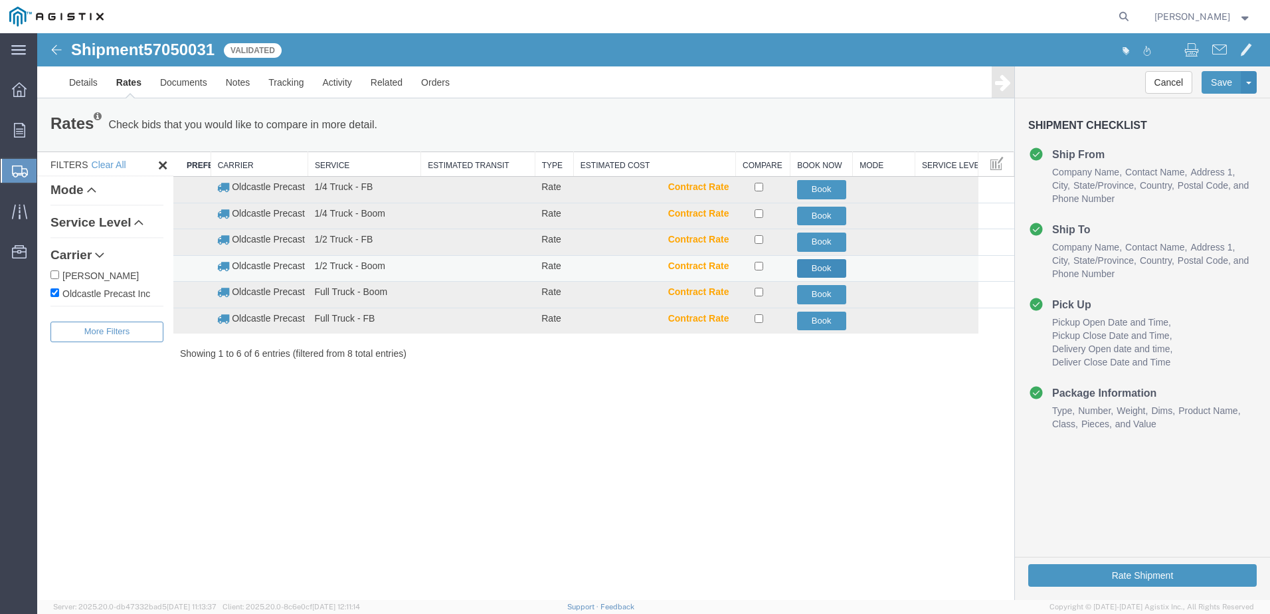
click at [808, 267] on button "Book" at bounding box center [821, 268] width 49 height 19
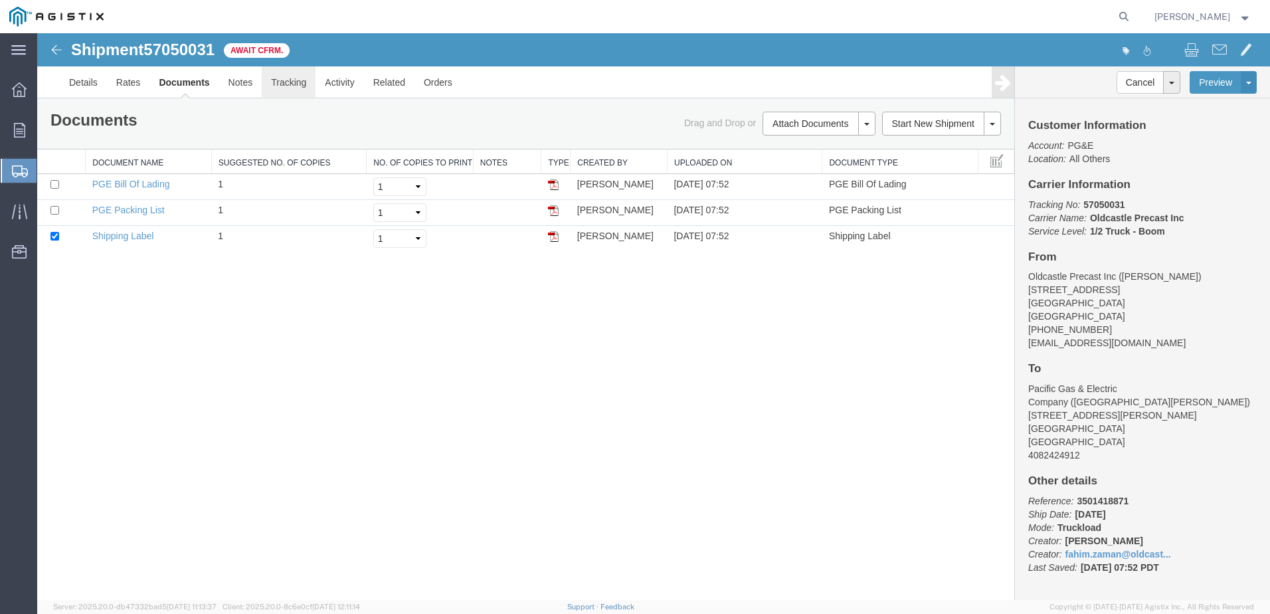
click at [302, 82] on link "Tracking" at bounding box center [289, 82] width 54 height 32
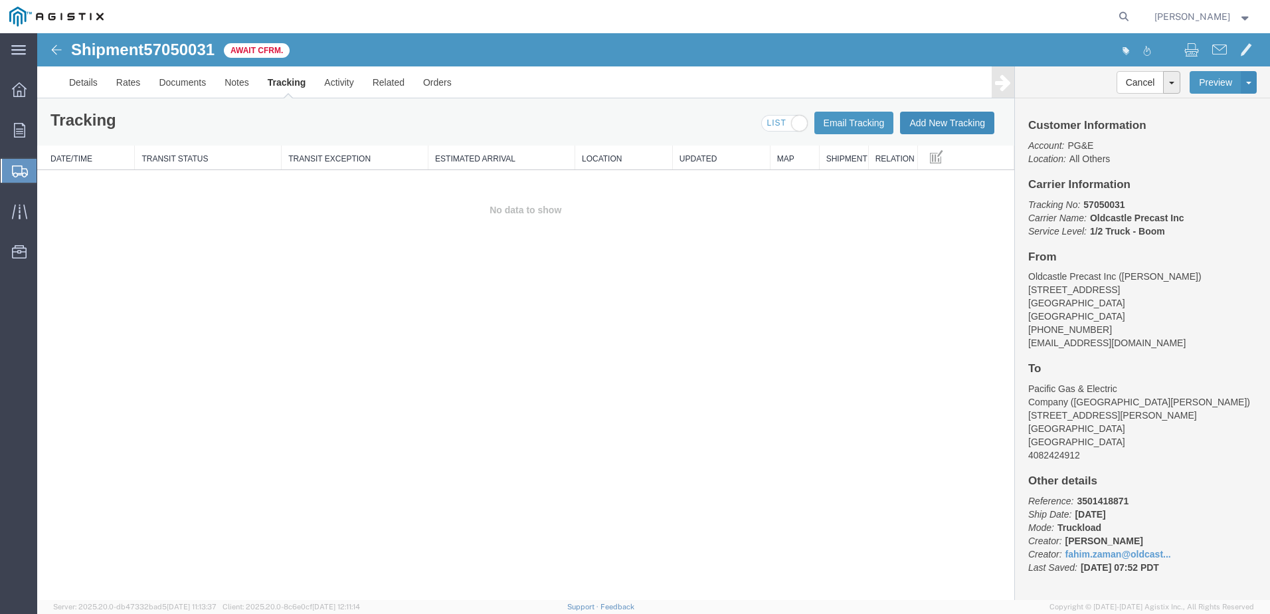
click at [929, 126] on button "Add New Tracking" at bounding box center [947, 123] width 94 height 23
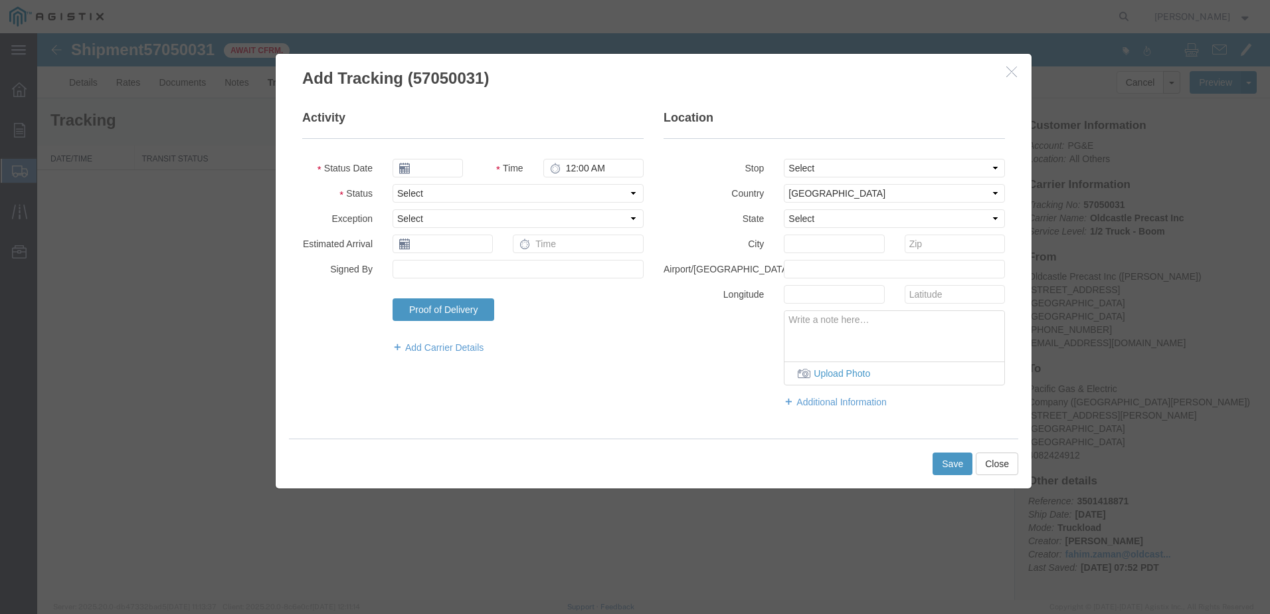
type input "[DATE]"
type input "8:00 AM"
click at [460, 188] on select "Select Arrival Notice Available Arrival Notice Imported Arrive at Delivery Loca…" at bounding box center [518, 193] width 251 height 19
select select "DELIVRED"
click at [393, 184] on select "Select Arrival Notice Available Arrival Notice Imported Arrive at Delivery Loca…" at bounding box center [518, 193] width 251 height 19
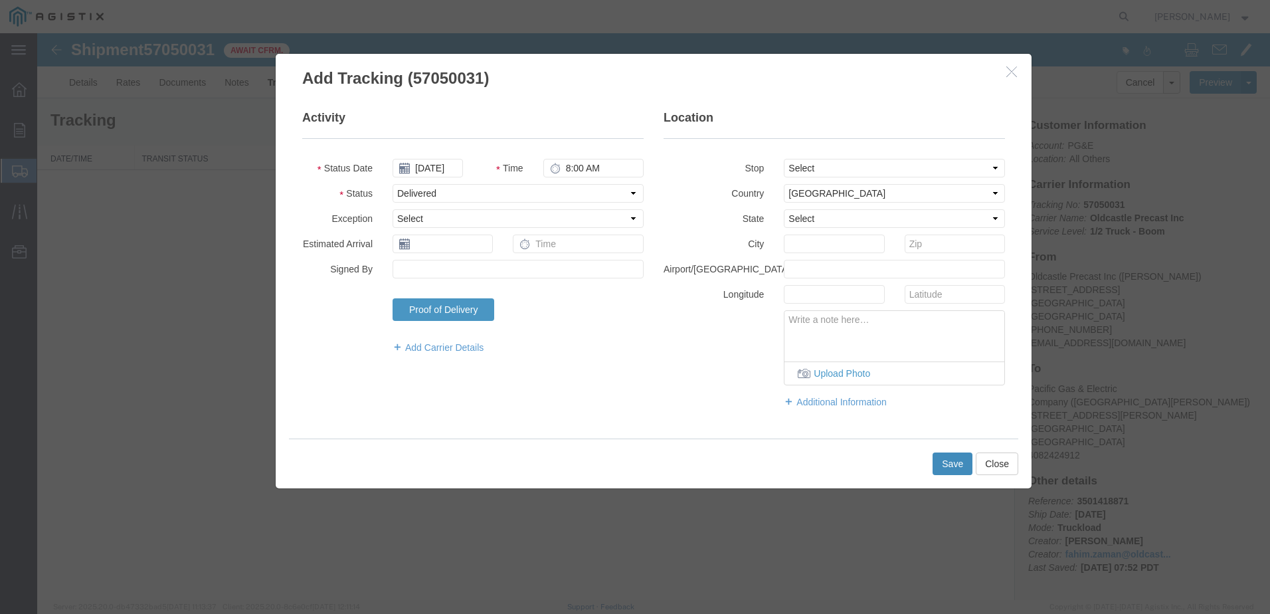
click at [954, 452] on button "Save" at bounding box center [952, 463] width 40 height 23
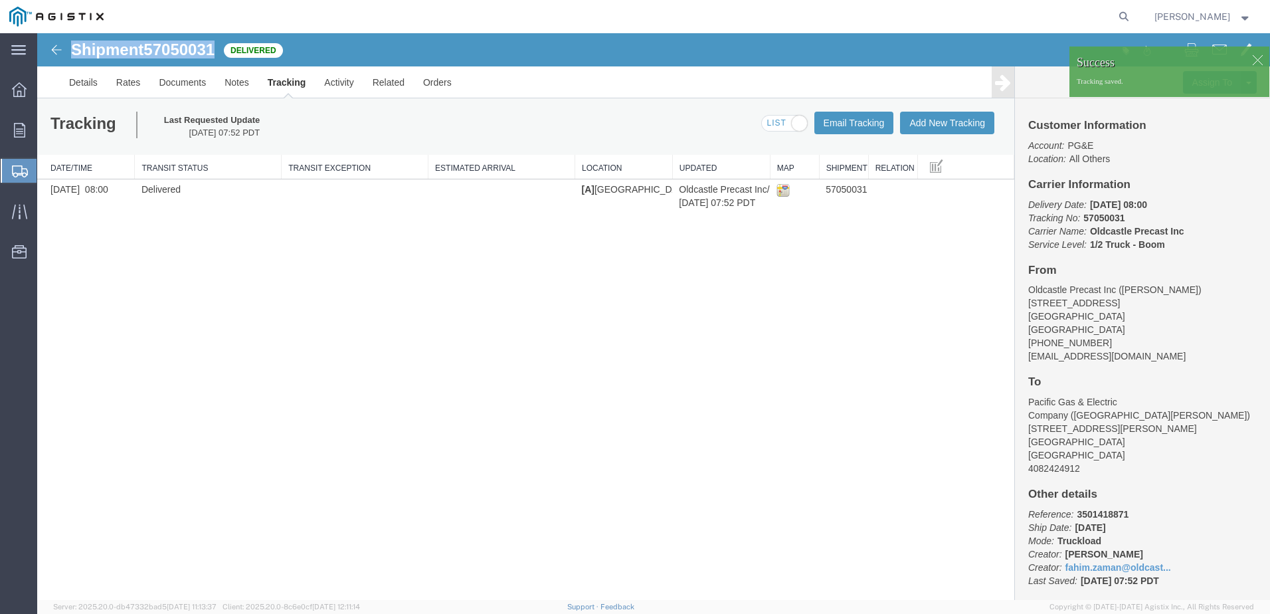
drag, startPoint x: 219, startPoint y: 50, endPoint x: 69, endPoint y: 50, distance: 150.1
click at [69, 50] on div "Shipment 57050031 1 of 1 Delivered" at bounding box center [346, 53] width 615 height 25
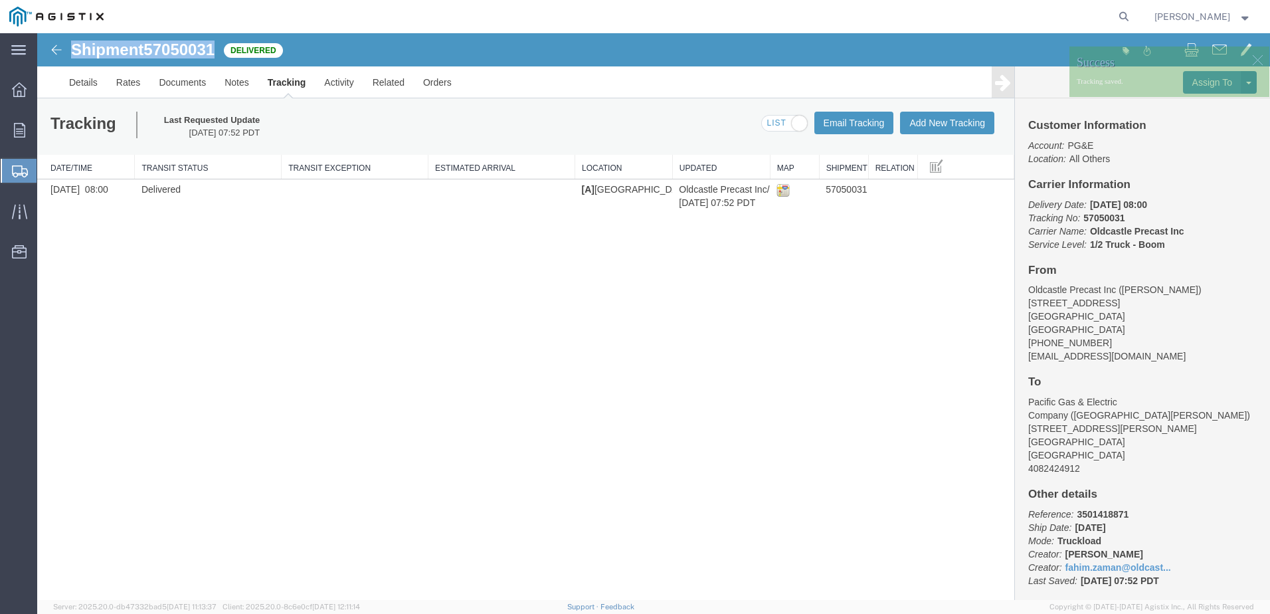
copy h1 "Shipment 57050031"
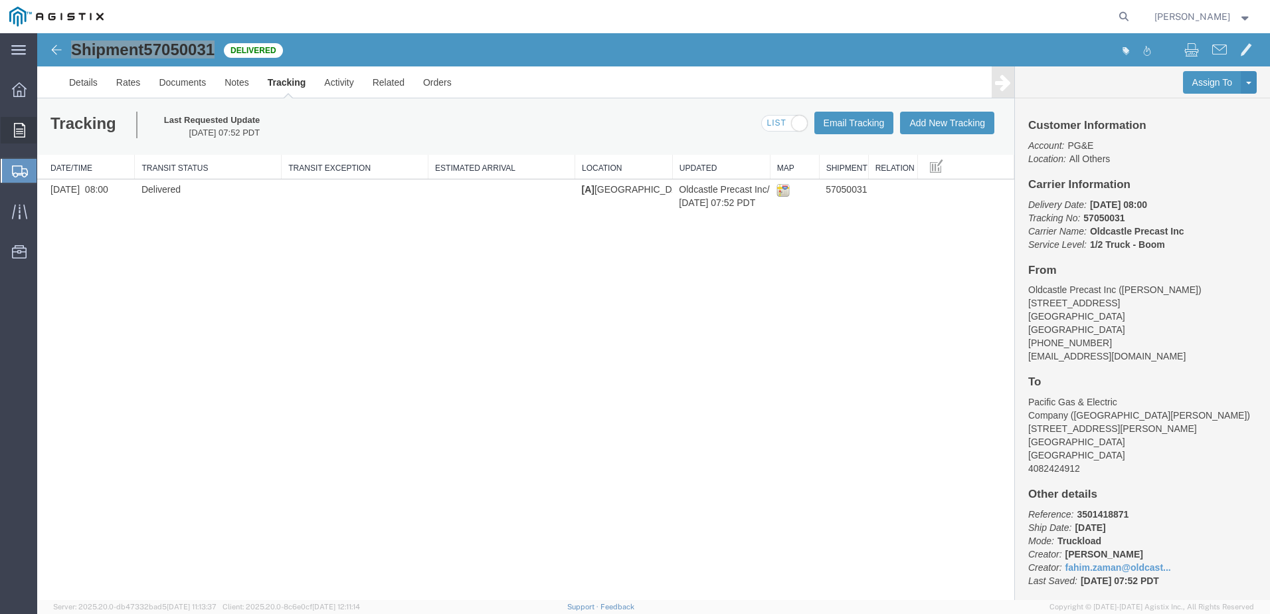
click at [39, 130] on span "Orders" at bounding box center [41, 130] width 9 height 27
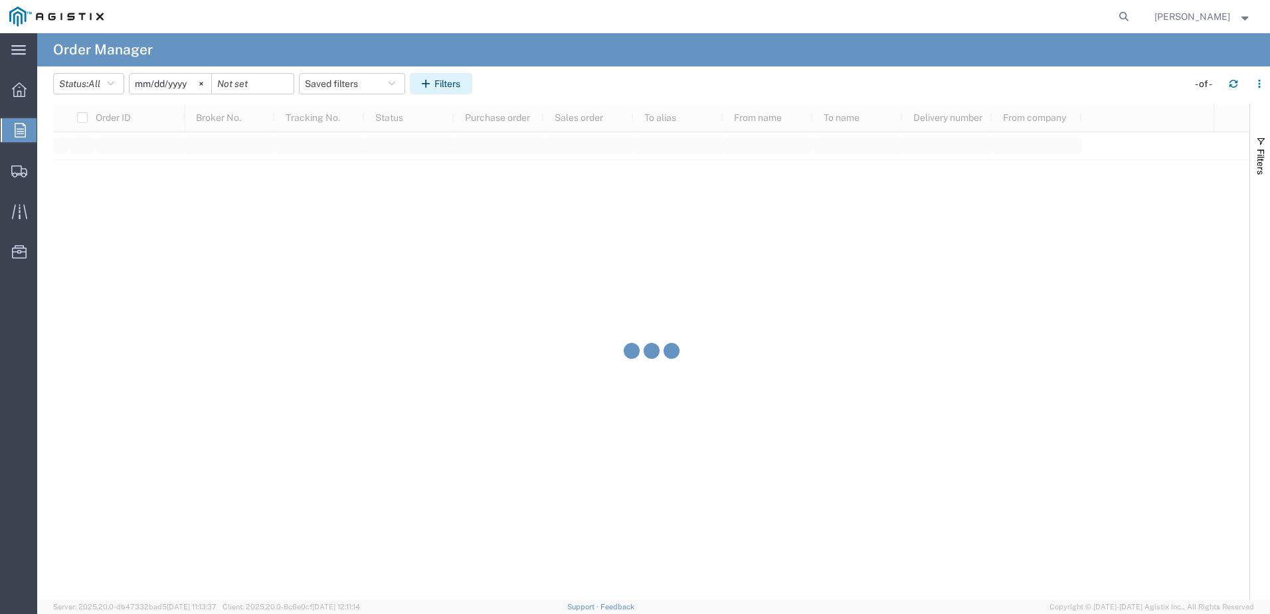
click at [446, 84] on button "Filters" at bounding box center [441, 83] width 62 height 21
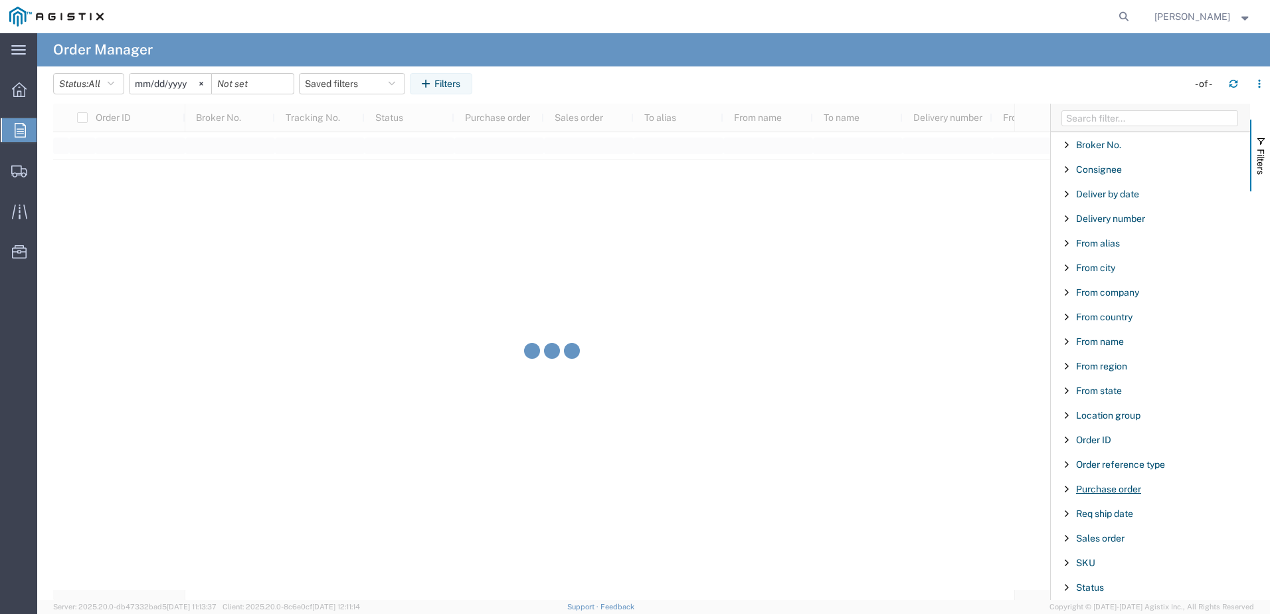
click at [1122, 485] on span "Purchase order" at bounding box center [1108, 489] width 65 height 11
type input "3501422369"
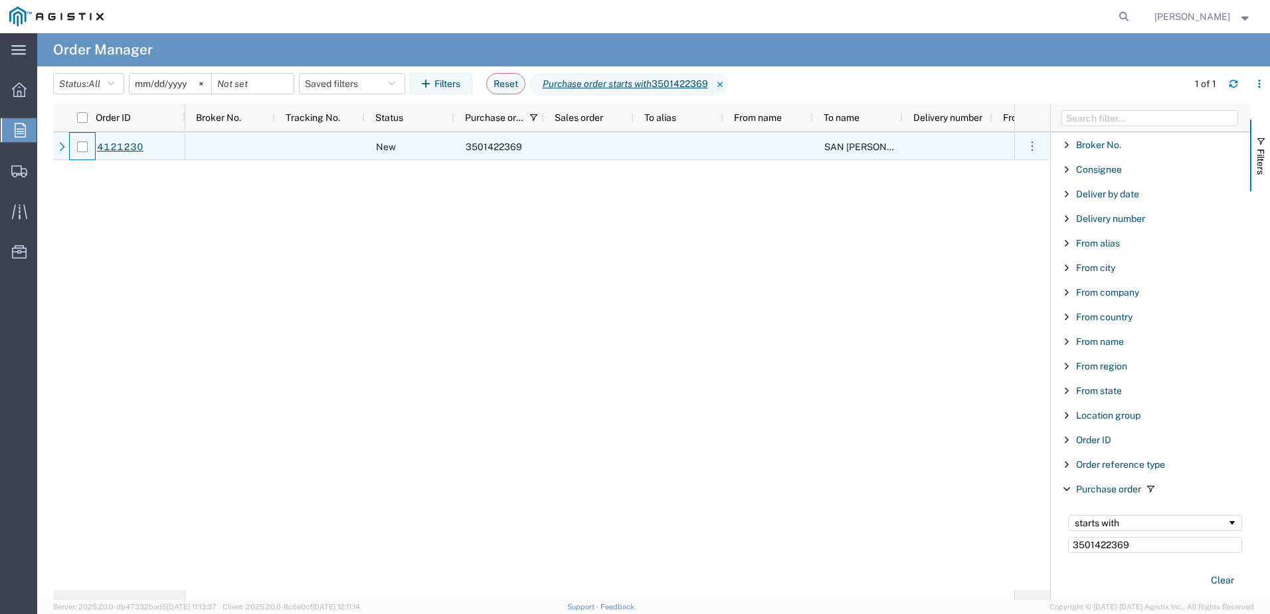
click at [88, 145] on div at bounding box center [82, 147] width 25 height 28
click at [83, 146] on input "Press Space to toggle row selection (unchecked)" at bounding box center [82, 146] width 11 height 11
checkbox input "true"
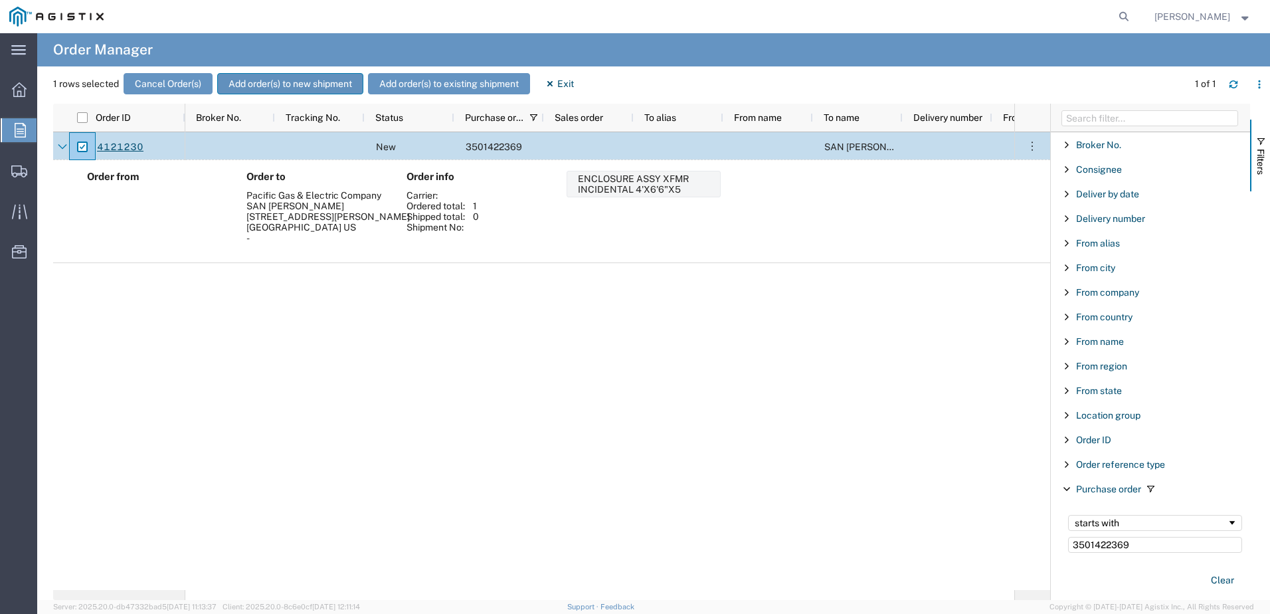
click at [328, 86] on button "Add order(s) to new shipment" at bounding box center [290, 83] width 146 height 21
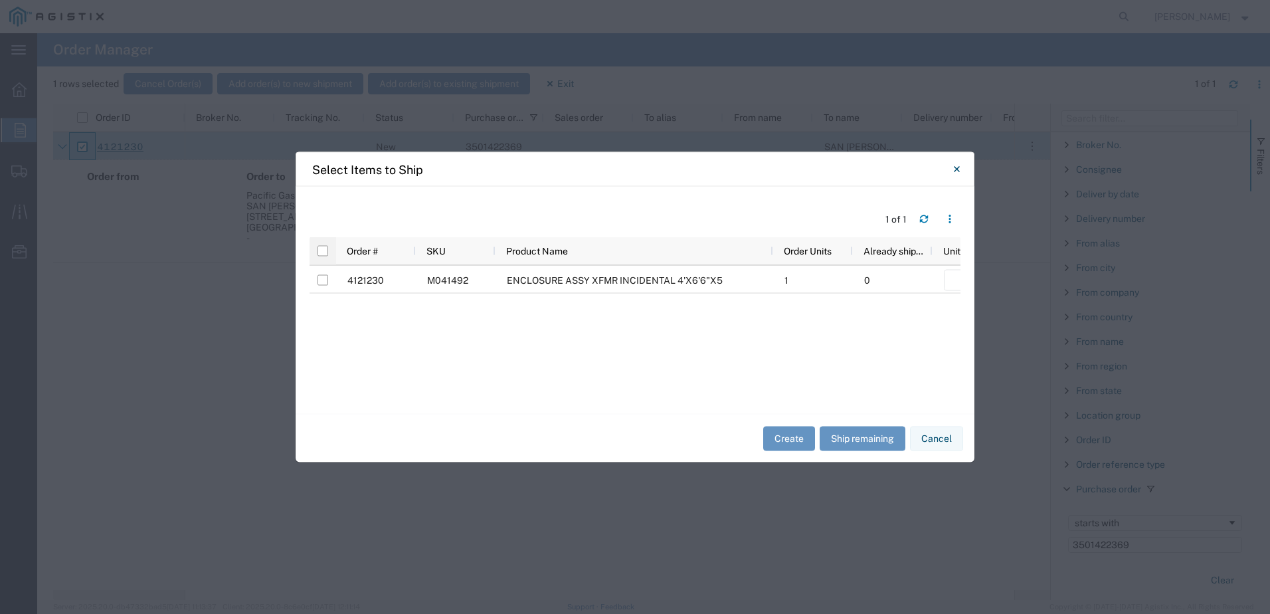
click at [325, 254] on input "checkbox" at bounding box center [322, 251] width 11 height 11
checkbox input "true"
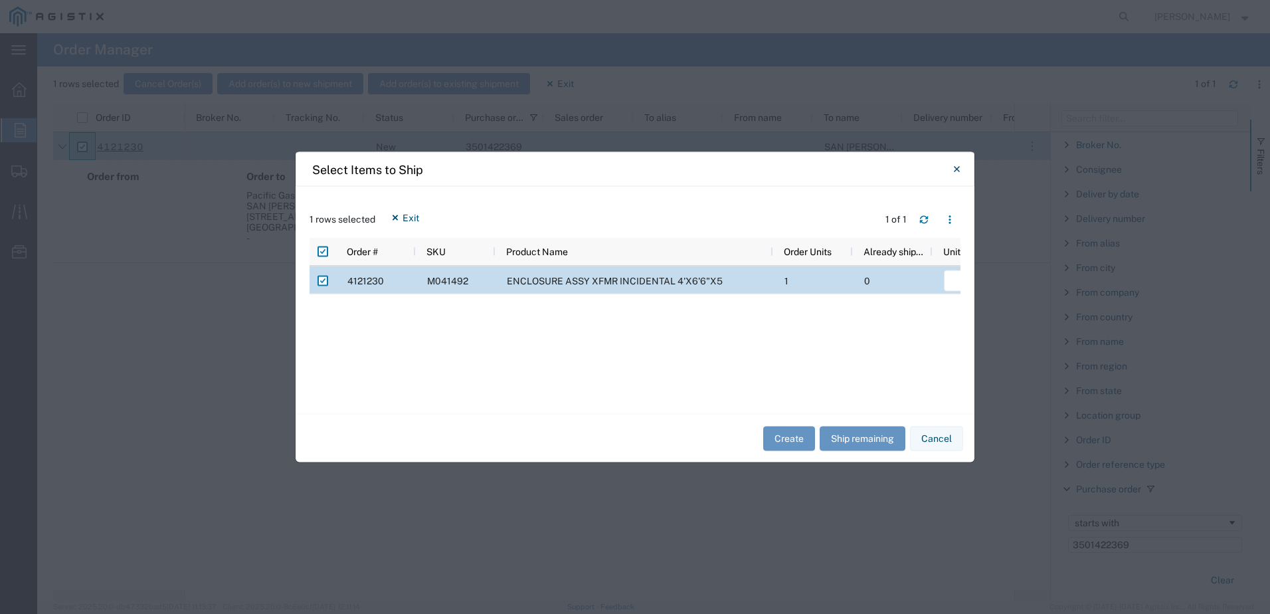
drag, startPoint x: 462, startPoint y: 401, endPoint x: 636, endPoint y: 402, distance: 174.7
click at [636, 402] on div "1 rows selected Exit 1 of 1 . Order # SKU Product Name Order Units Already ship…" at bounding box center [635, 300] width 679 height 227
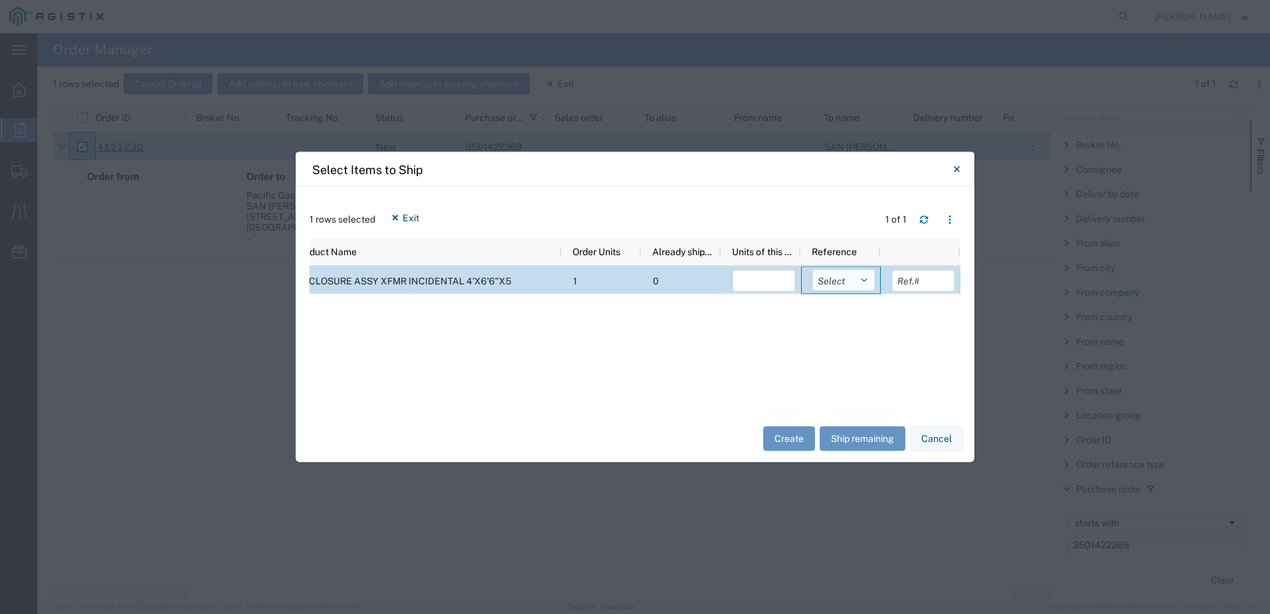
click at [863, 280] on select "Select Purchase Order Delivery Number" at bounding box center [843, 280] width 62 height 21
select select "PURCHORD"
click at [812, 270] on select "Select Purchase Order Delivery Number" at bounding box center [843, 280] width 62 height 21
click at [854, 434] on button "Ship remaining" at bounding box center [863, 438] width 86 height 25
type input "1"
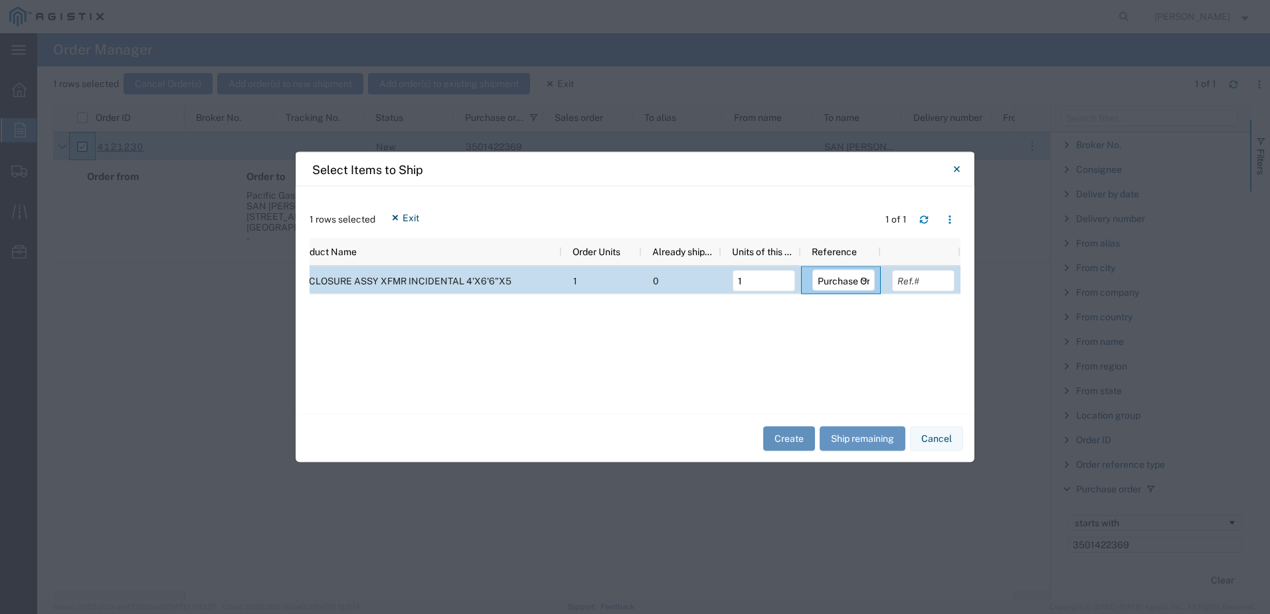
click at [798, 432] on button "Create" at bounding box center [789, 438] width 52 height 25
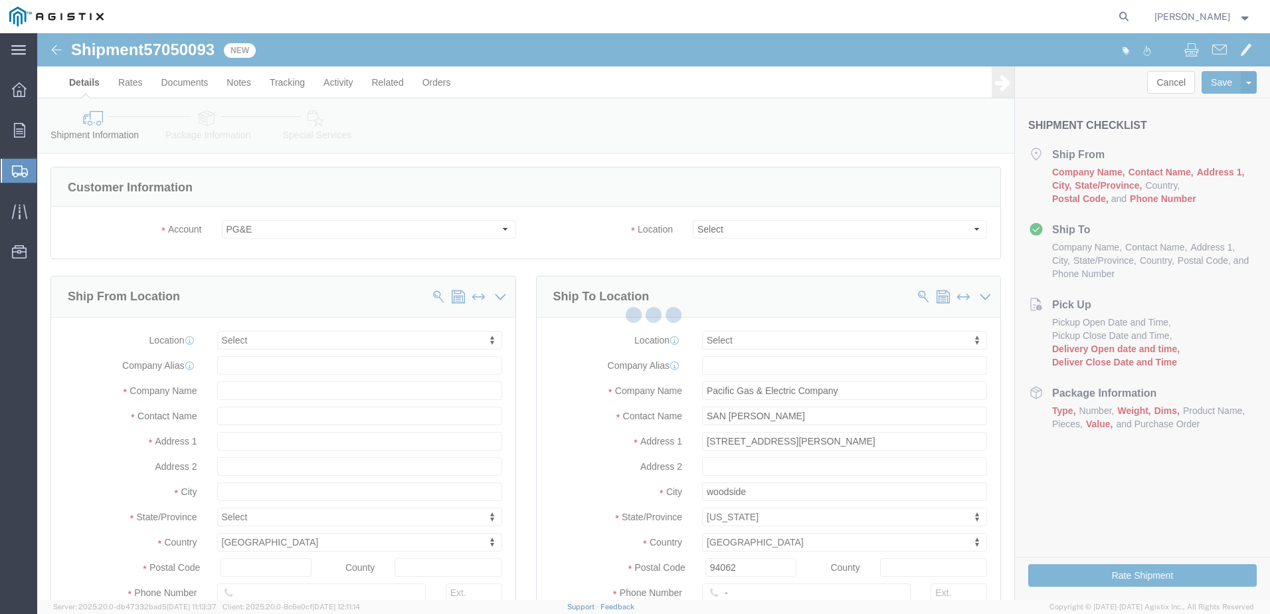
select select
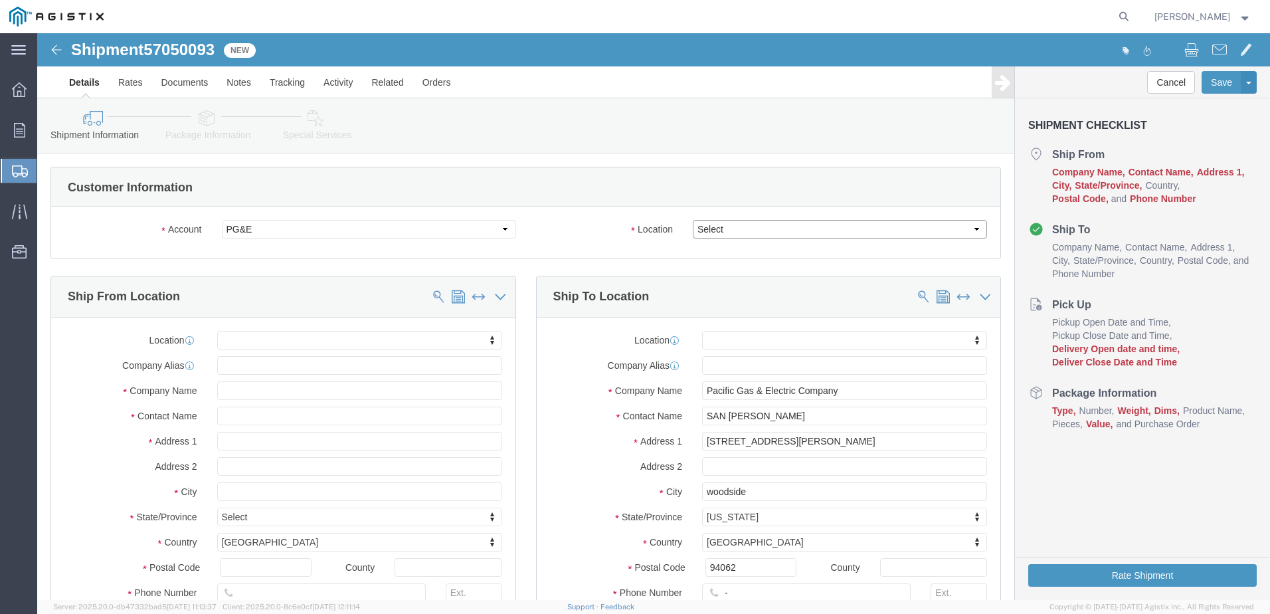
drag, startPoint x: 768, startPoint y: 231, endPoint x: 731, endPoint y: 198, distance: 49.9
click select "Select All Others [GEOGRAPHIC_DATA] [GEOGRAPHIC_DATA] [GEOGRAPHIC_DATA] [GEOGRA…"
select select "23082"
click select "Select All Others [GEOGRAPHIC_DATA] [GEOGRAPHIC_DATA] [GEOGRAPHIC_DATA] [GEOGRA…"
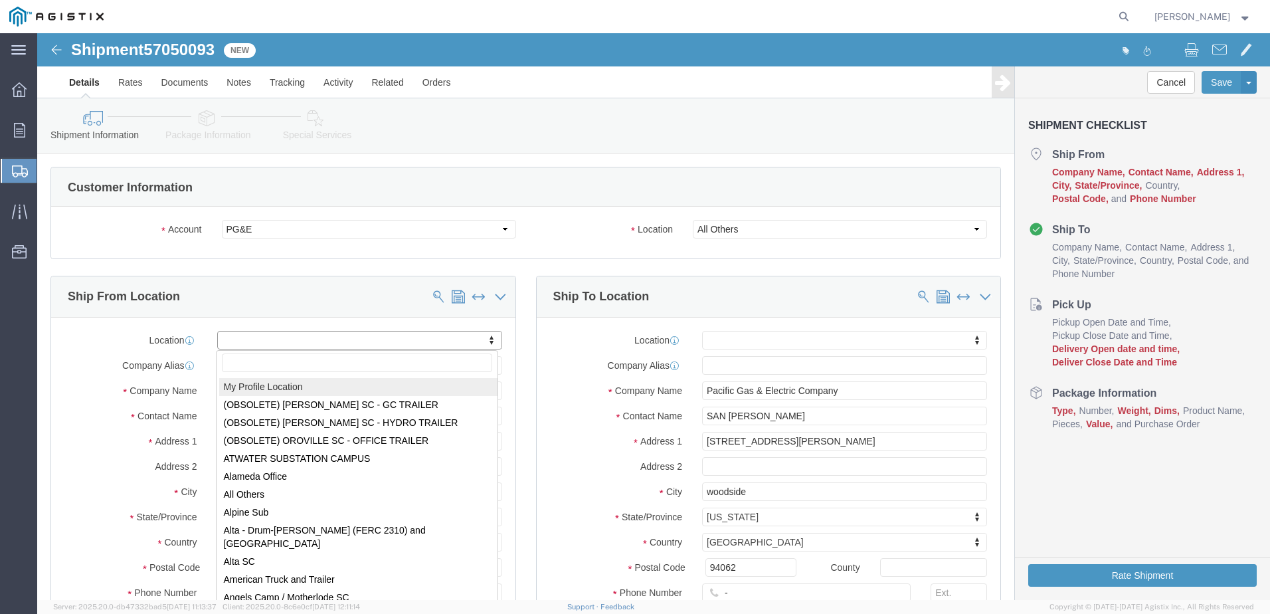
select select "MYPROFILE"
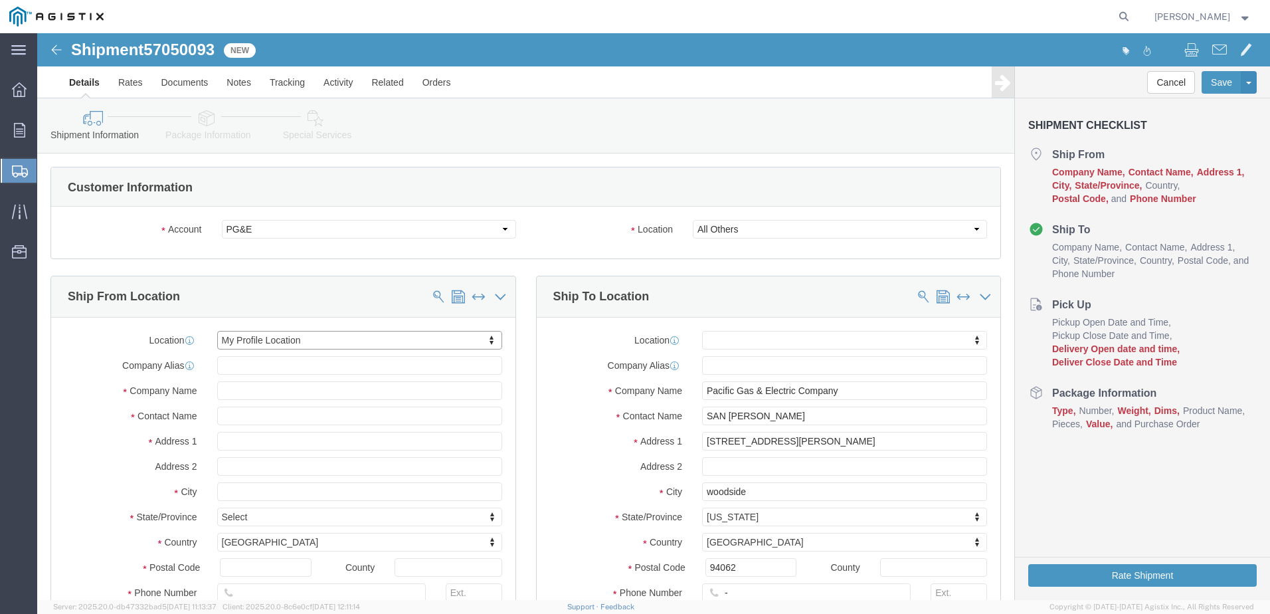
select select "CA"
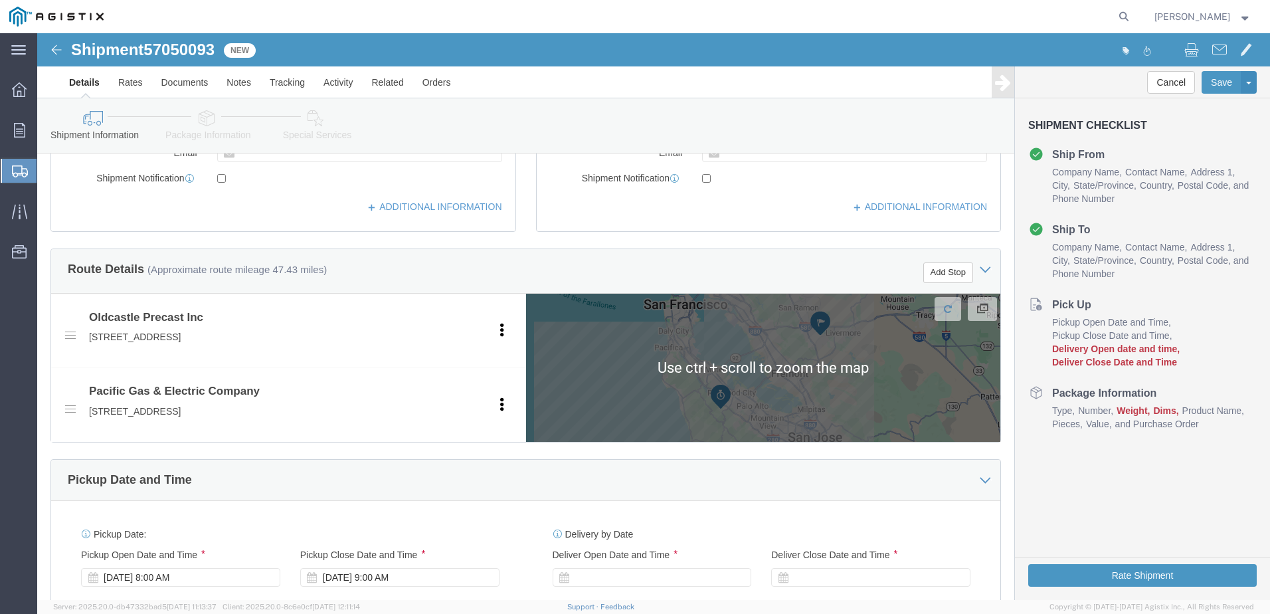
scroll to position [332, 0]
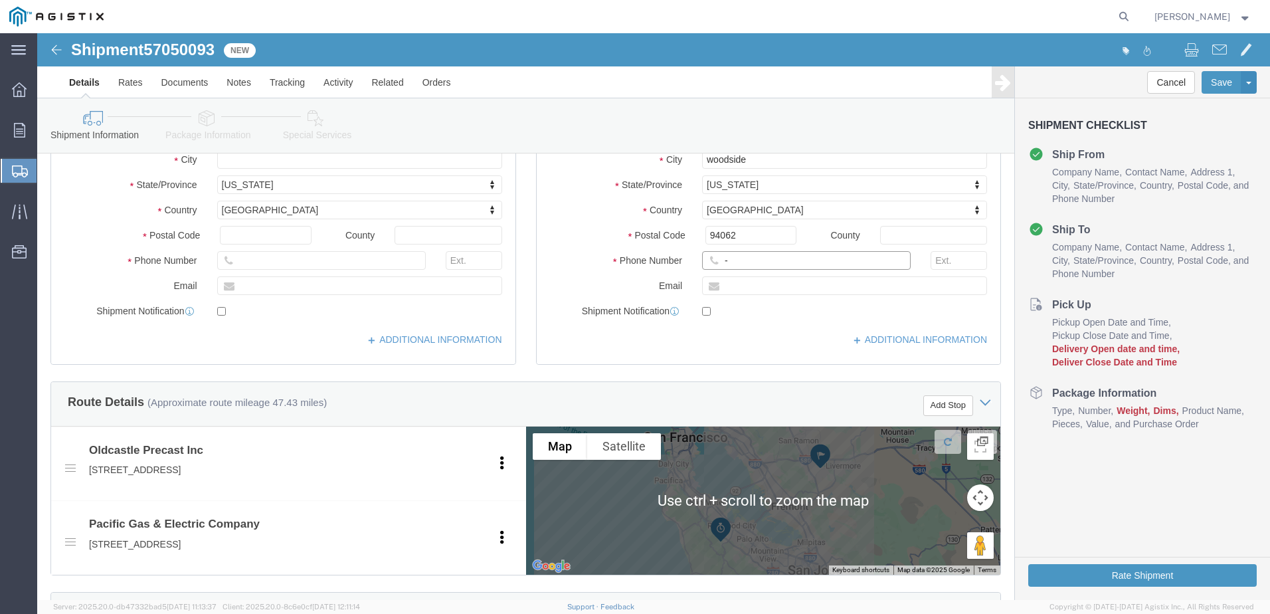
click input "-"
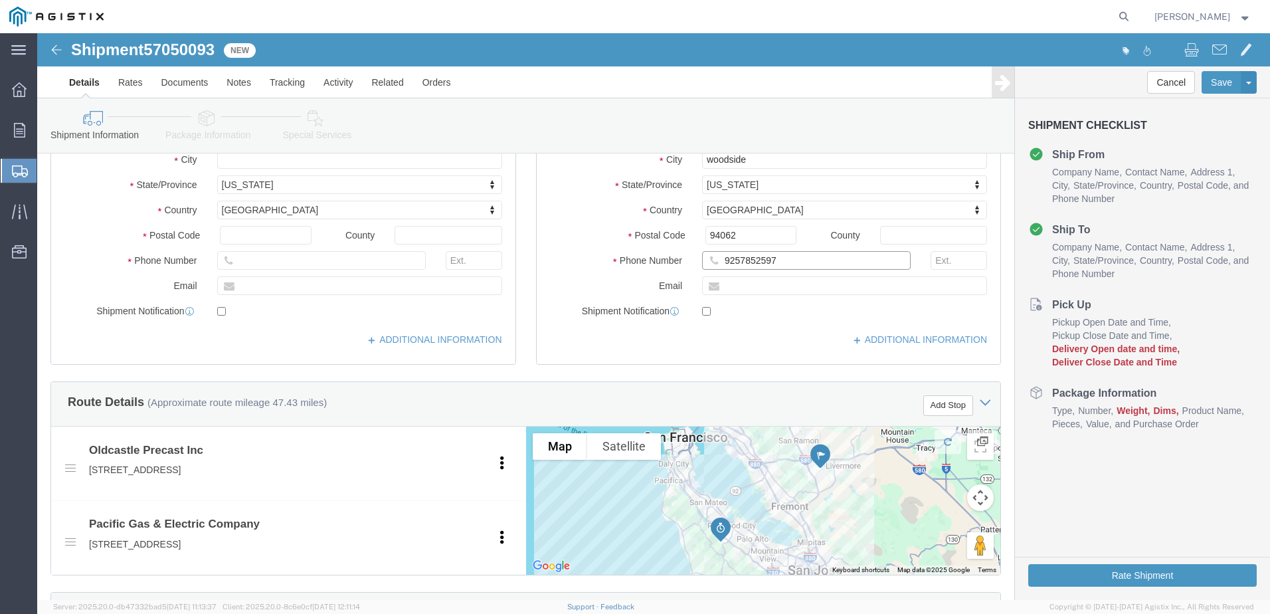
type input "9257852597"
click div "ADDITIONAL INFORMATION"
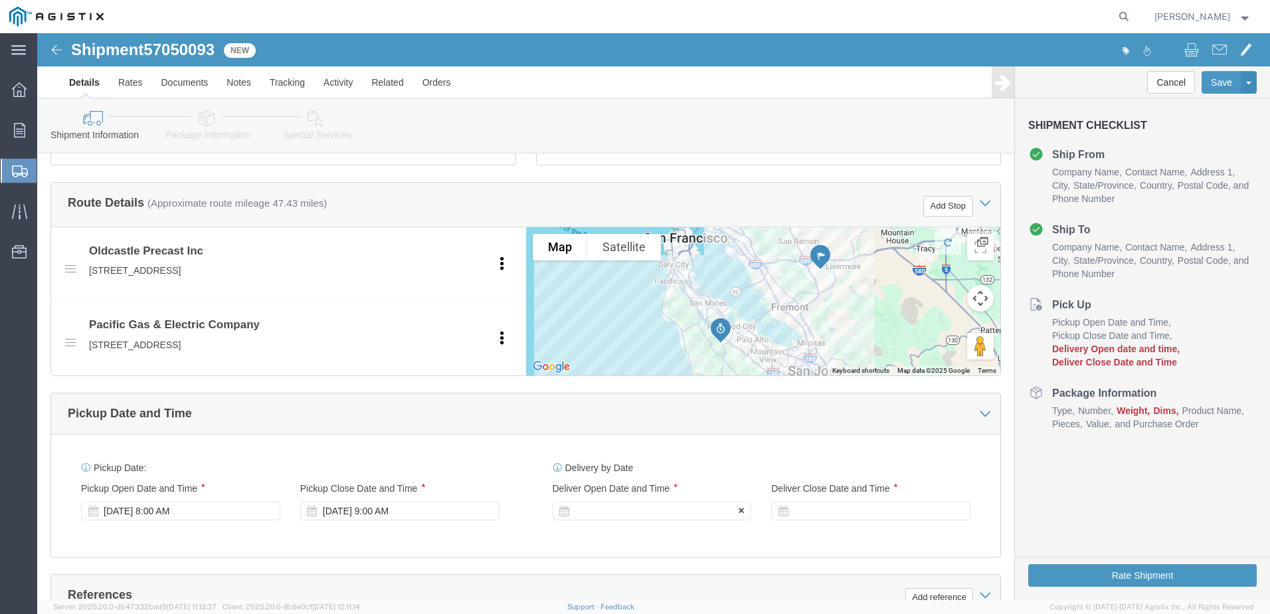
click div
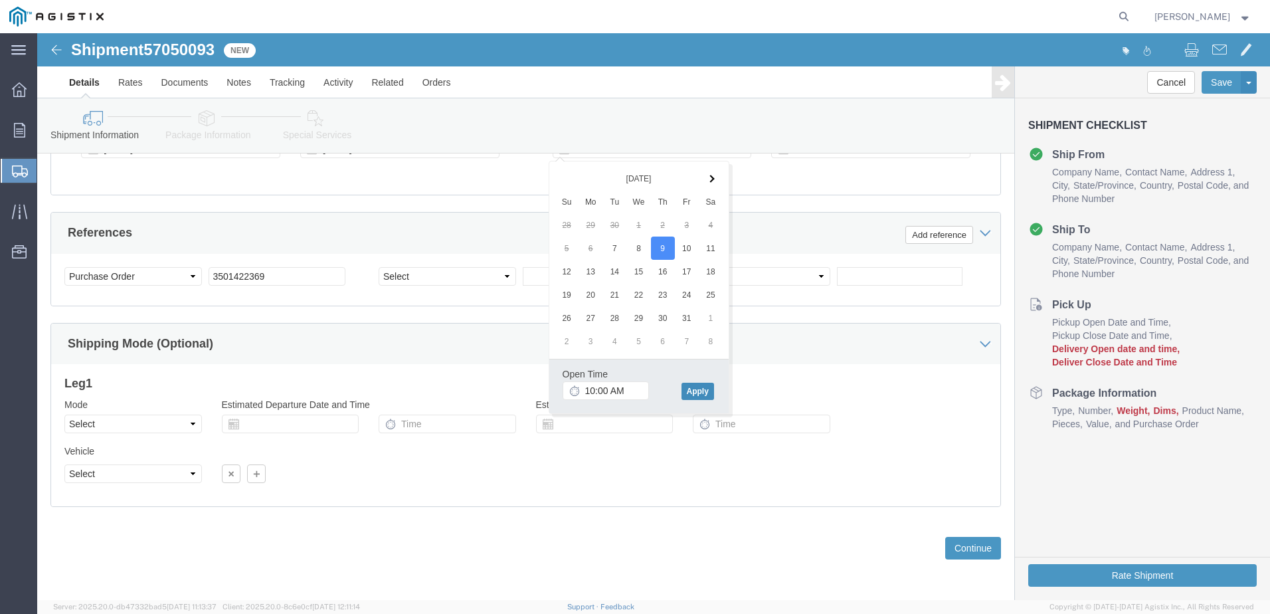
click button "Apply"
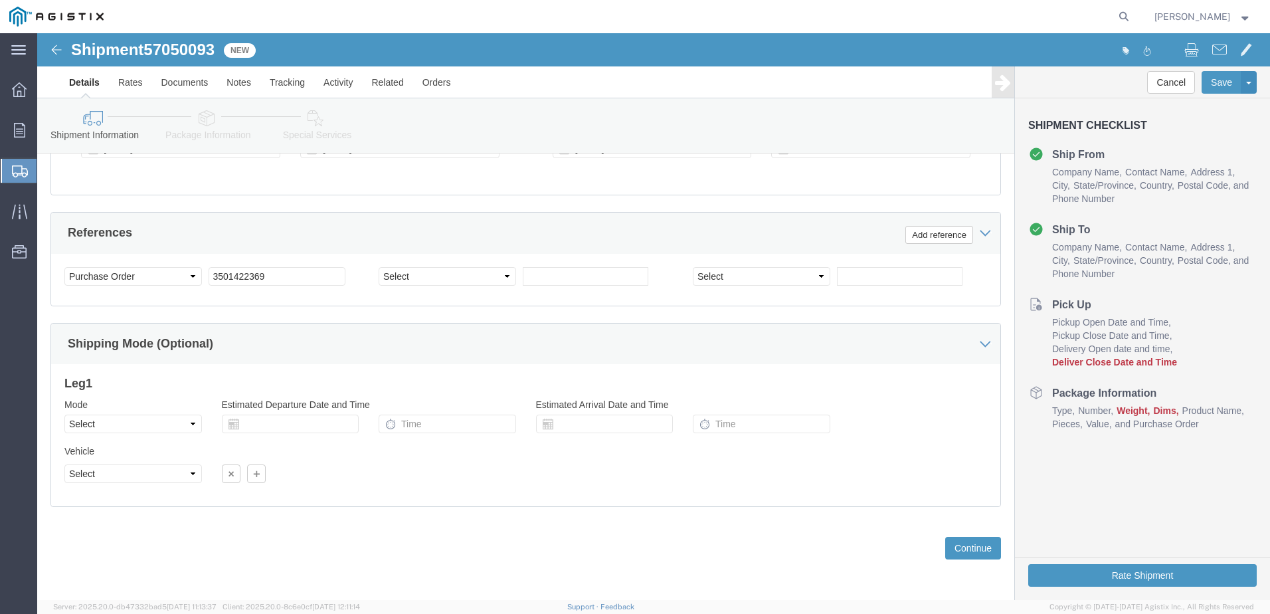
scroll to position [760, 0]
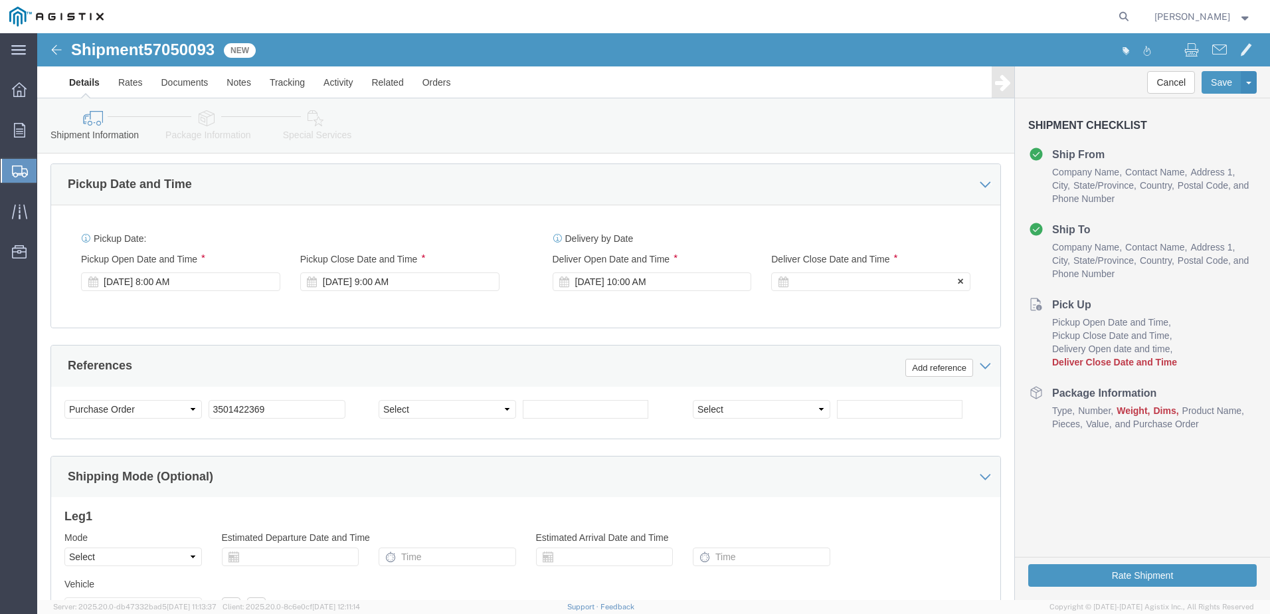
click div
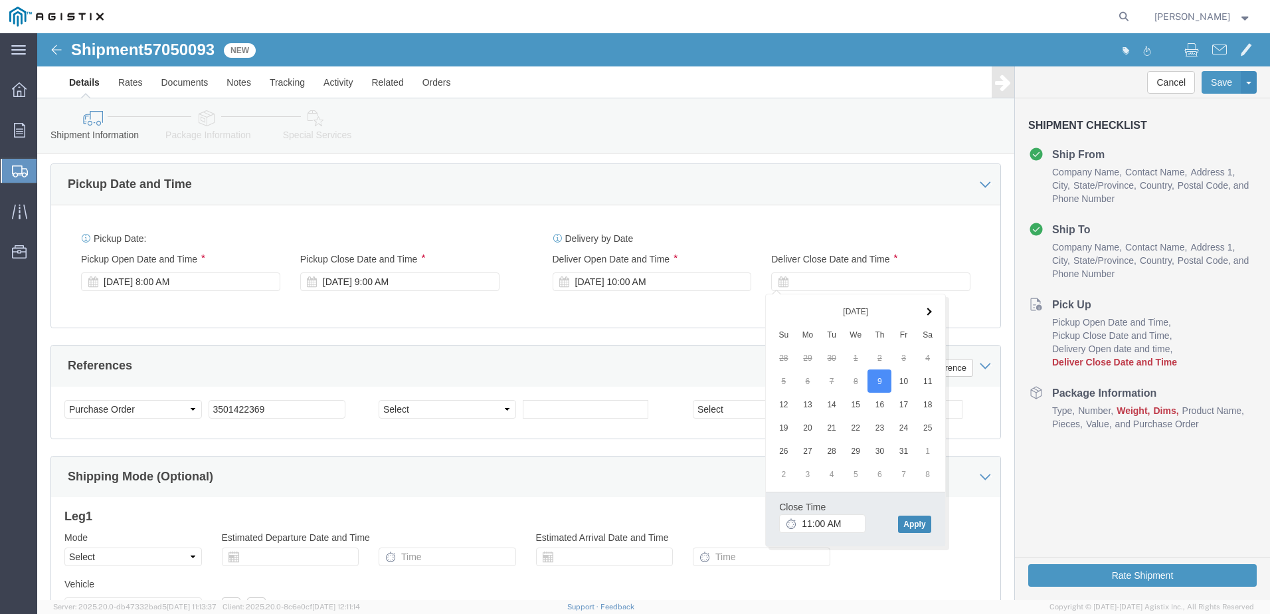
click button "Apply"
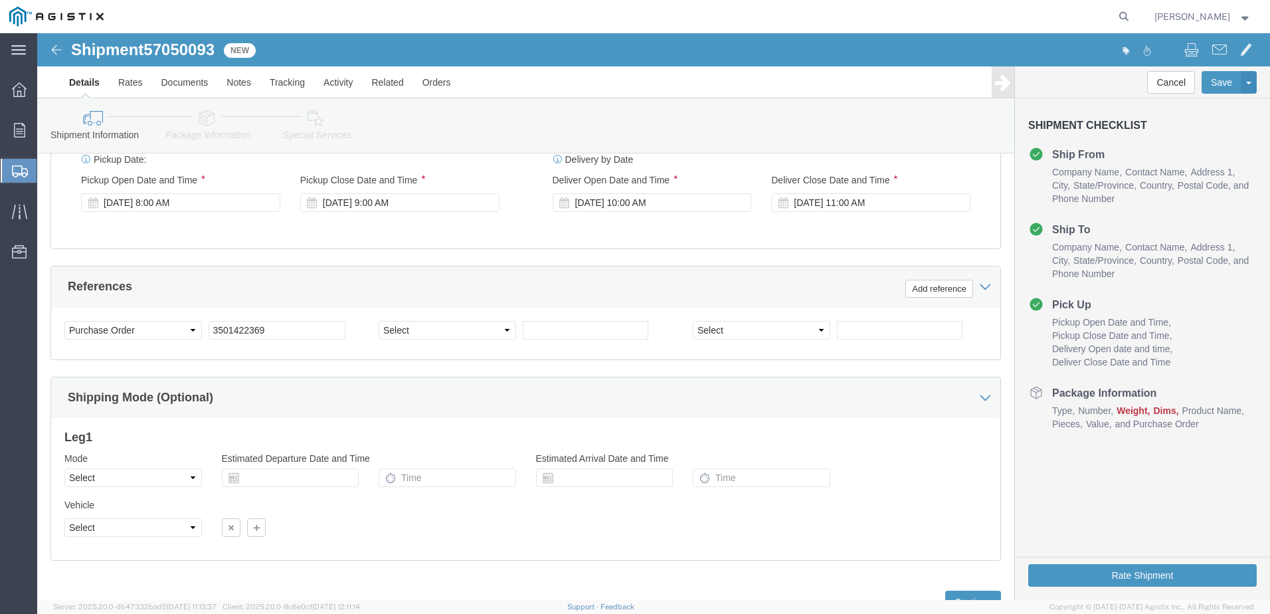
scroll to position [893, 0]
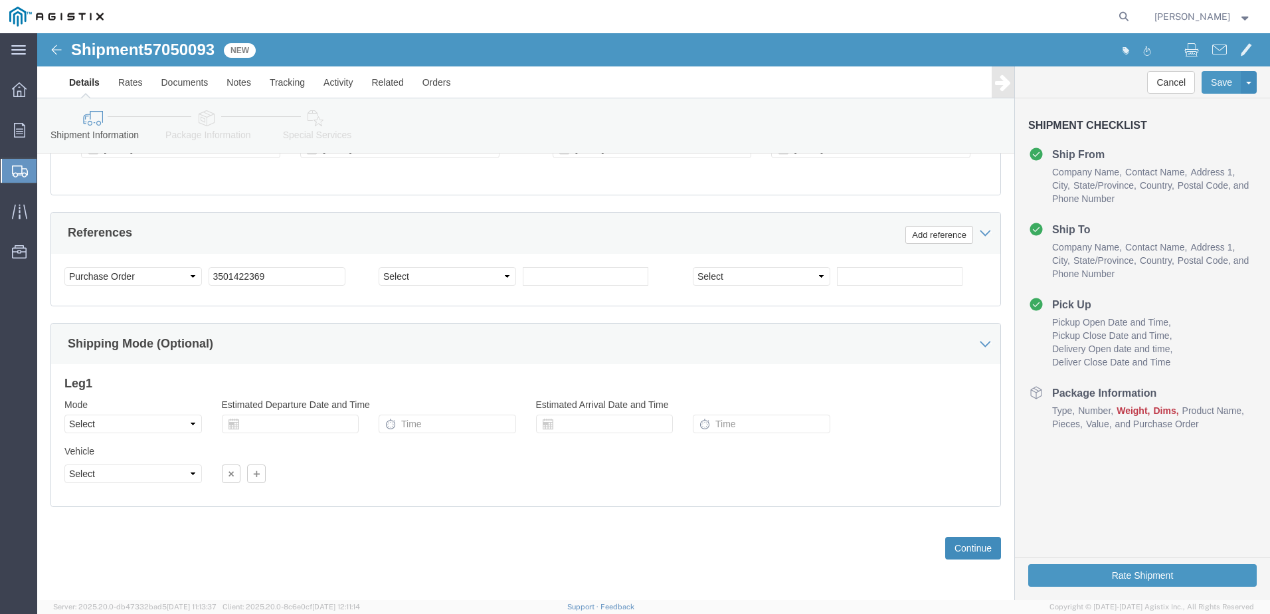
click button "Continue"
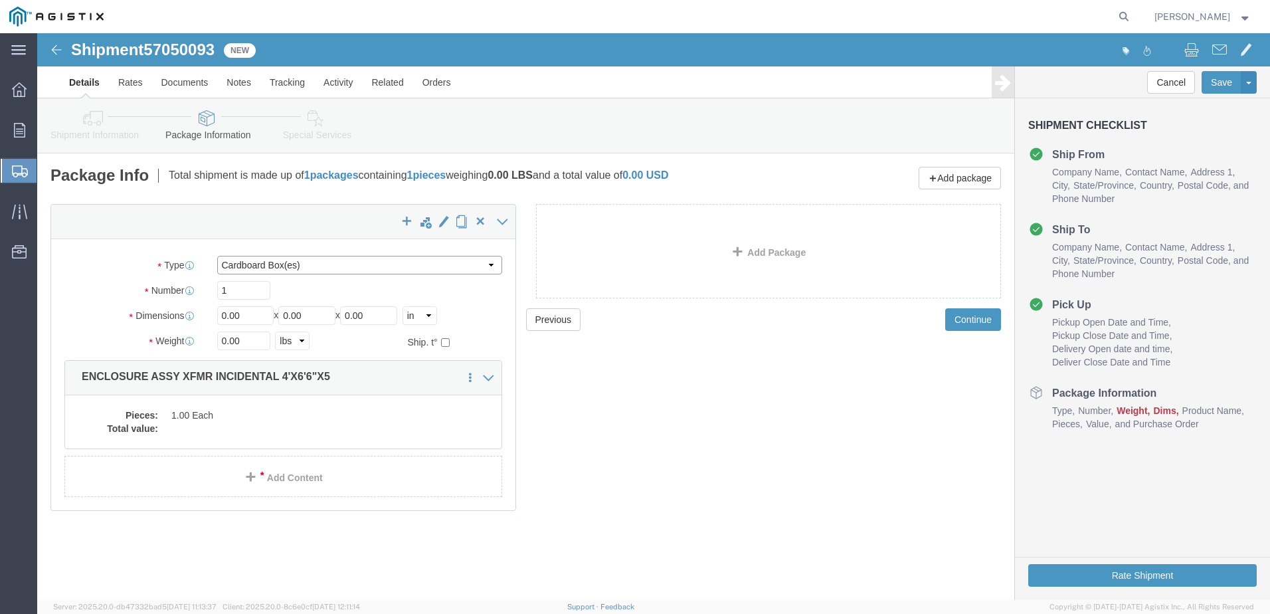
click select "Select Bulk Bundle(s) Cardboard Box(es) Carton(s) Crate(s) Drum(s) (Fiberboard)…"
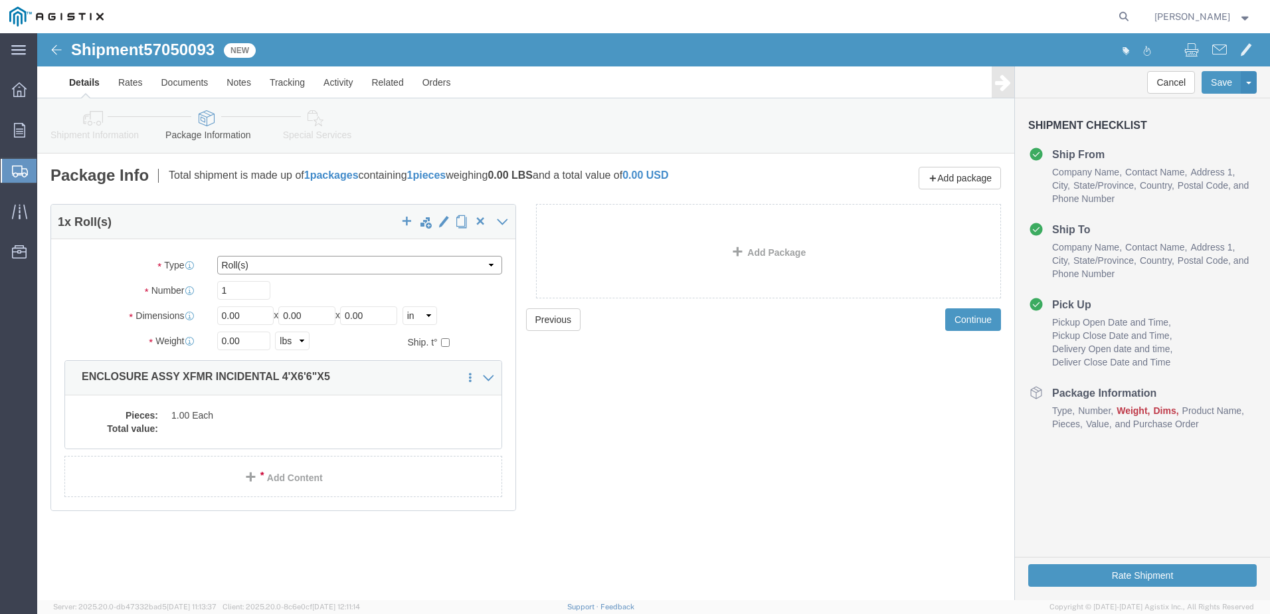
select select "YRPK"
click select "Select Bulk Bundle(s) Cardboard Box(es) Carton(s) Crate(s) Drum(s) (Fiberboard)…"
click input "0.00"
type input "78"
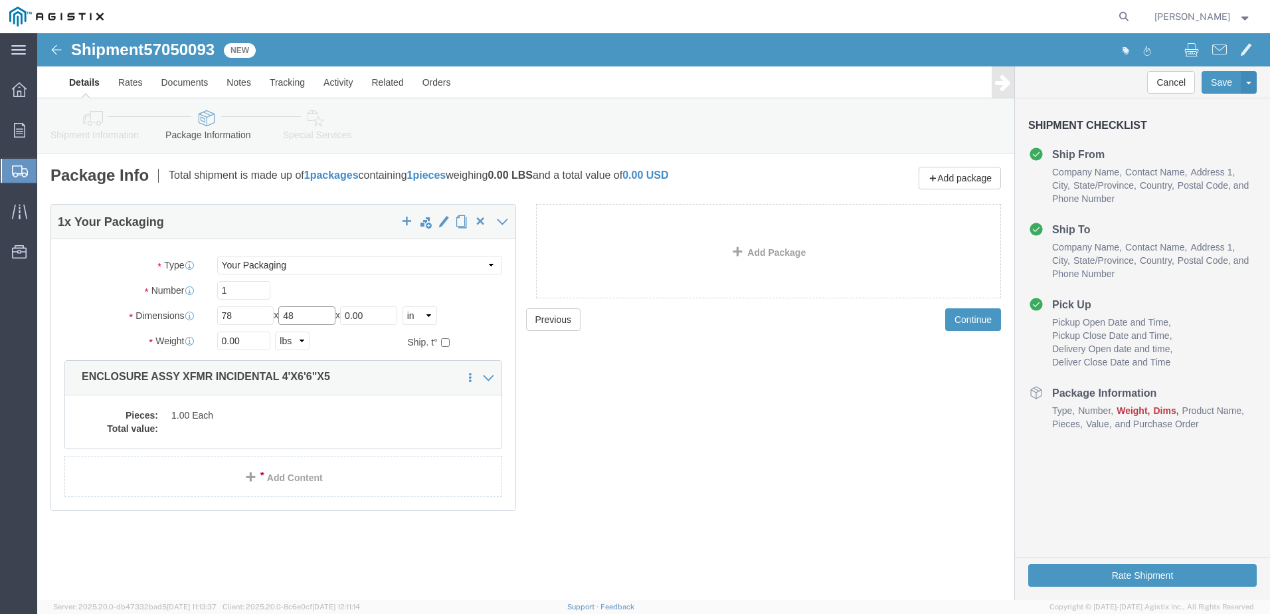
type input "48"
type input "60"
click input "0.00"
type input "11968"
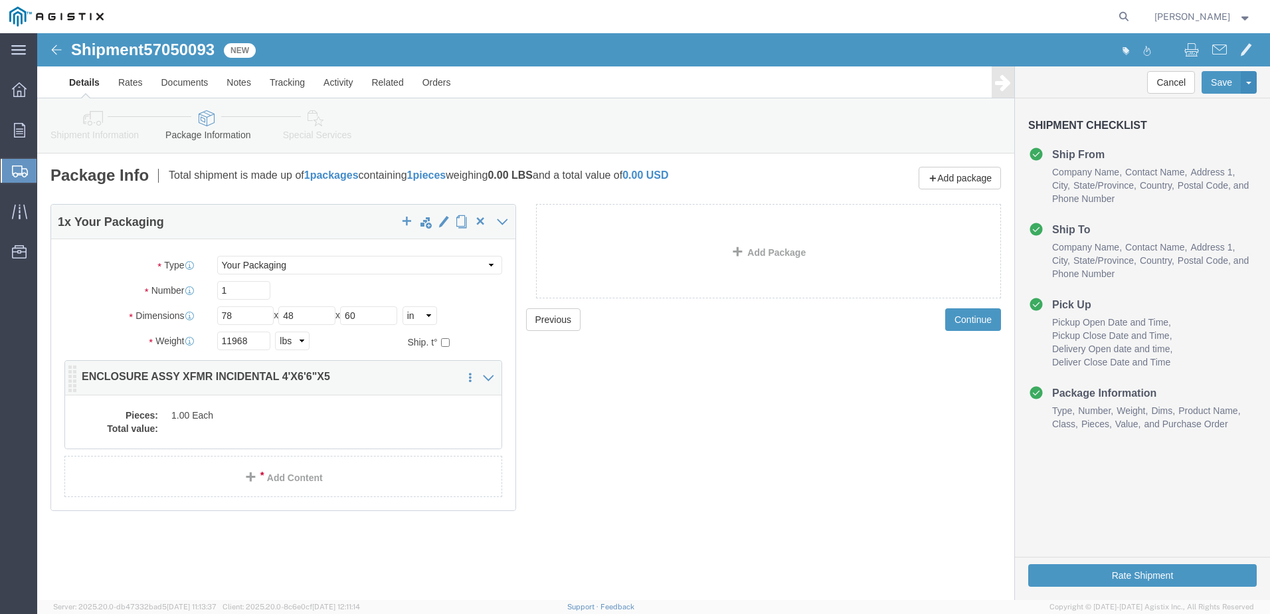
click dd "1.00 Each"
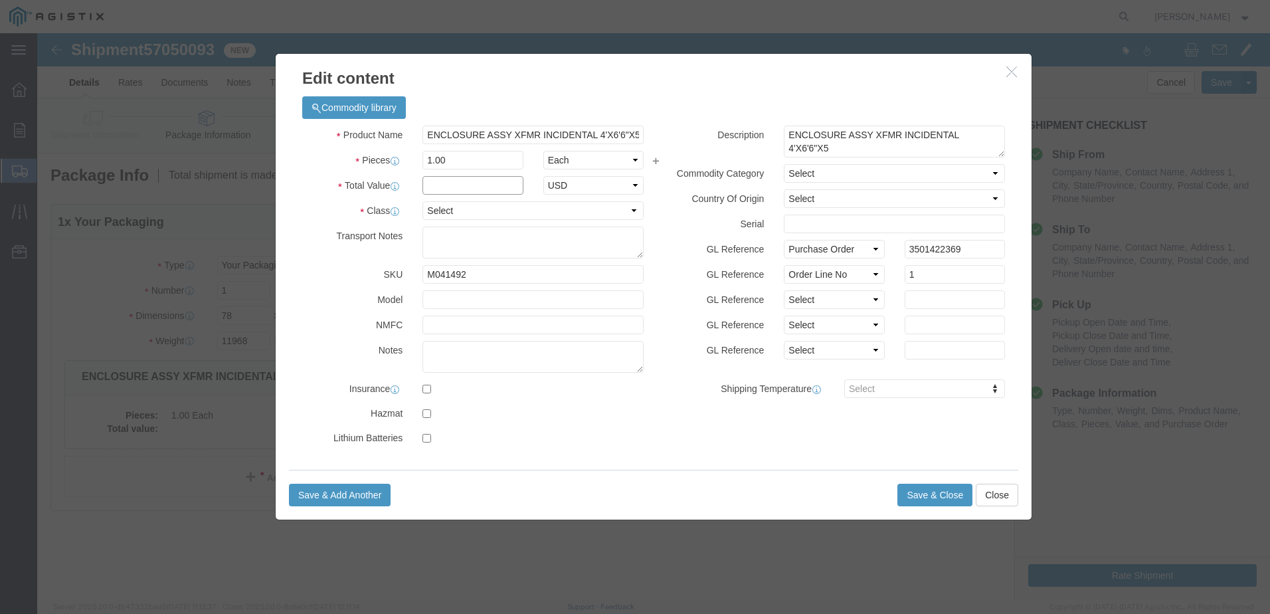
click input "text"
type input "1"
click select "Select 50 55 60 65 70 85 92.5 100 125 175 250 300 400"
select select "55"
click select "Select 50 55 60 65 70 85 92.5 100 125 175 250 300 400"
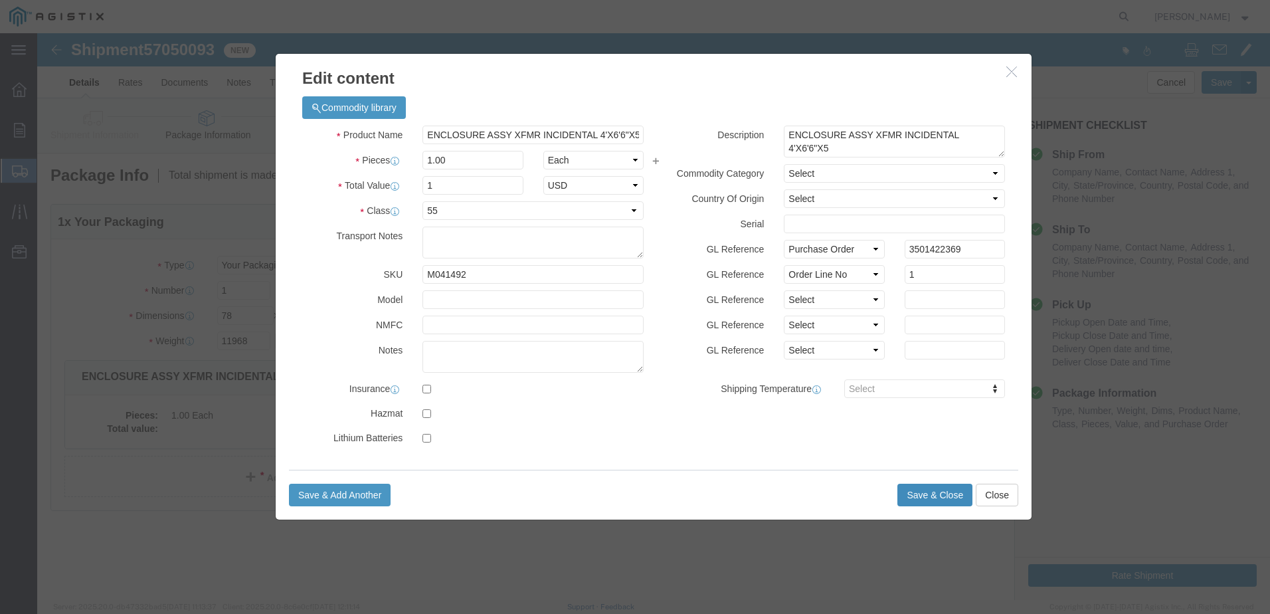
click button "Save & Close"
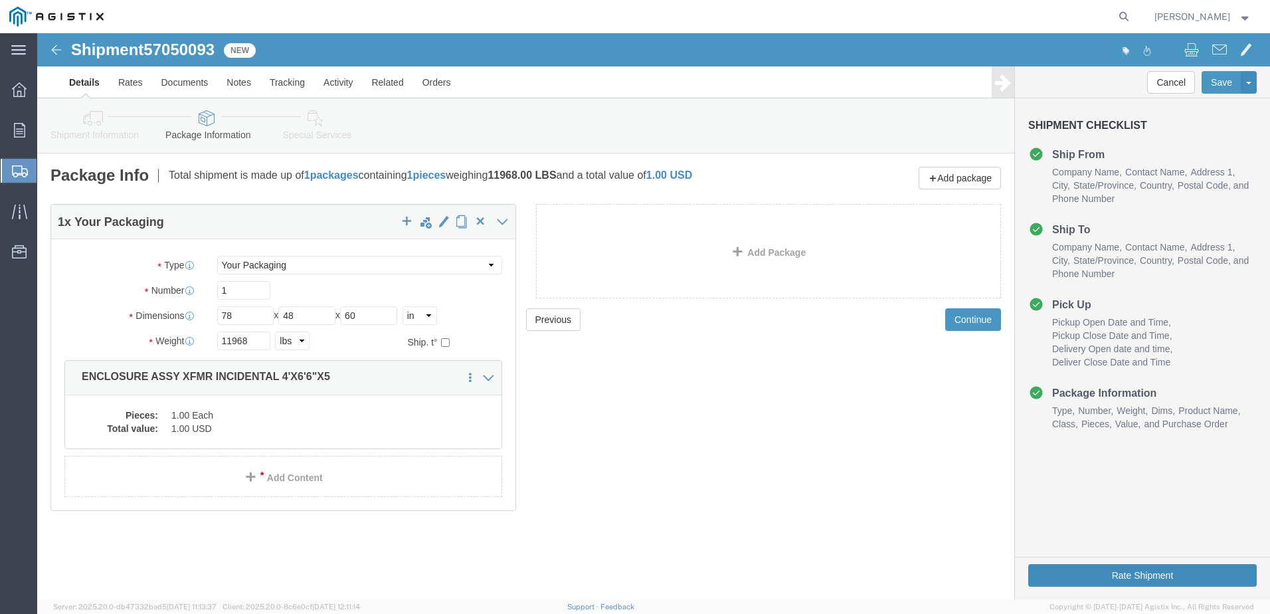
drag, startPoint x: 1061, startPoint y: 537, endPoint x: 1091, endPoint y: 568, distance: 43.2
click button "Rate Shipment"
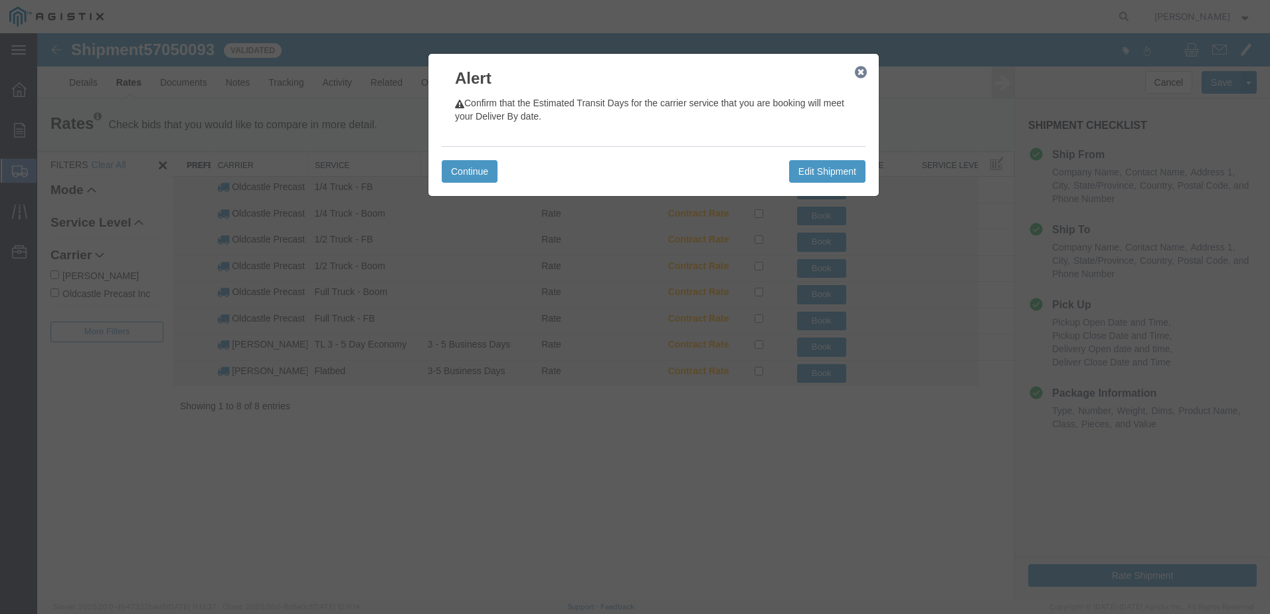
click at [861, 75] on icon "button" at bounding box center [861, 72] width 12 height 11
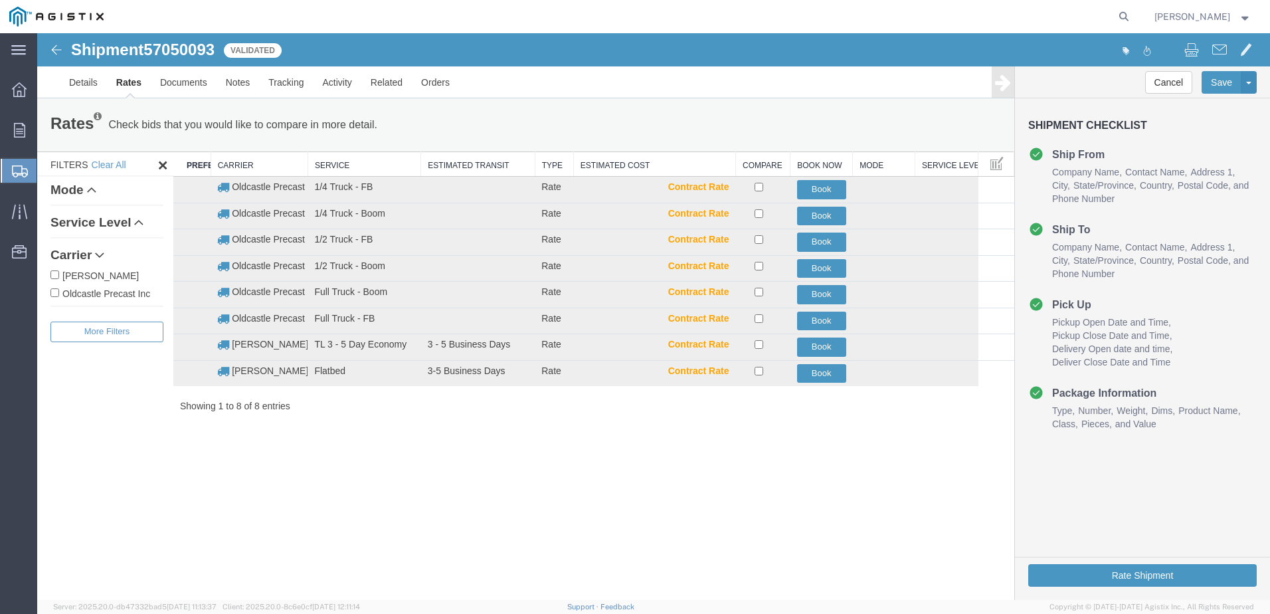
click at [90, 294] on label "Oldcastle Precast Inc" at bounding box center [106, 293] width 113 height 15
click at [59, 294] on input "Oldcastle Precast Inc" at bounding box center [54, 292] width 9 height 9
checkbox input "true"
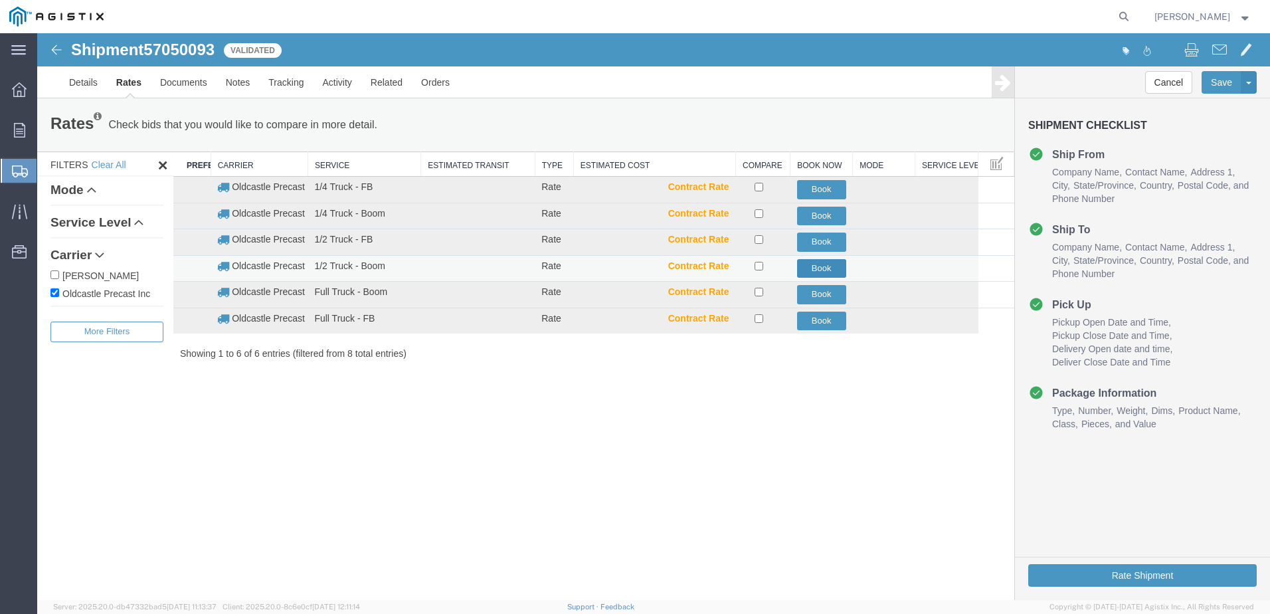
click at [806, 270] on button "Book" at bounding box center [821, 268] width 49 height 19
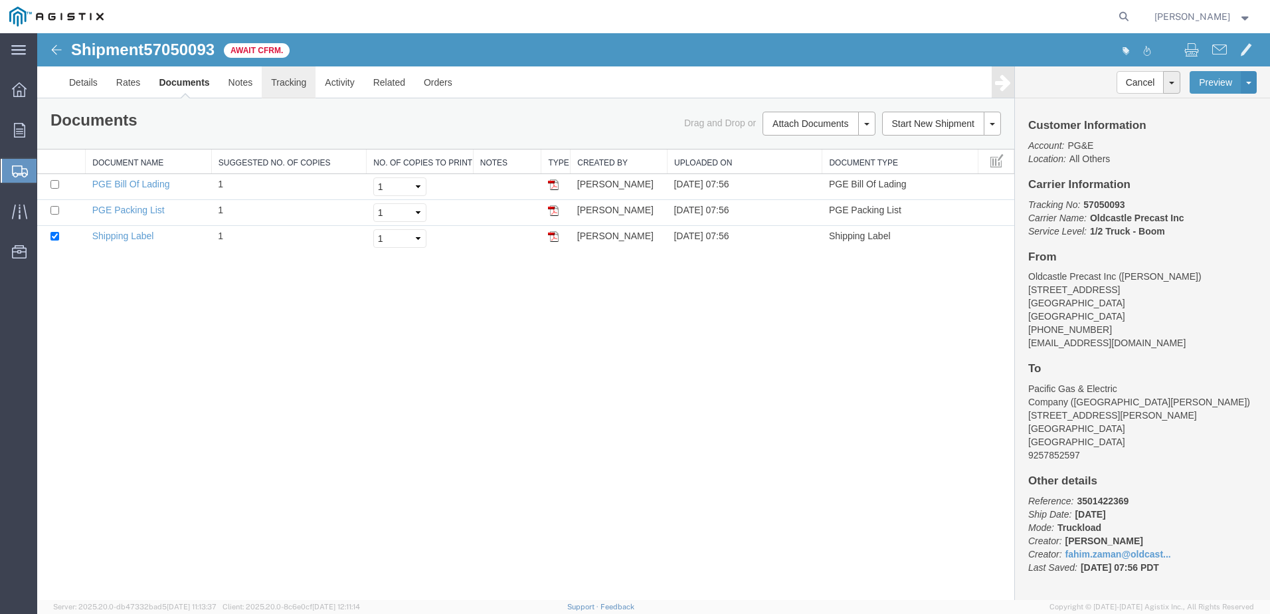
click at [299, 87] on link "Tracking" at bounding box center [289, 82] width 54 height 32
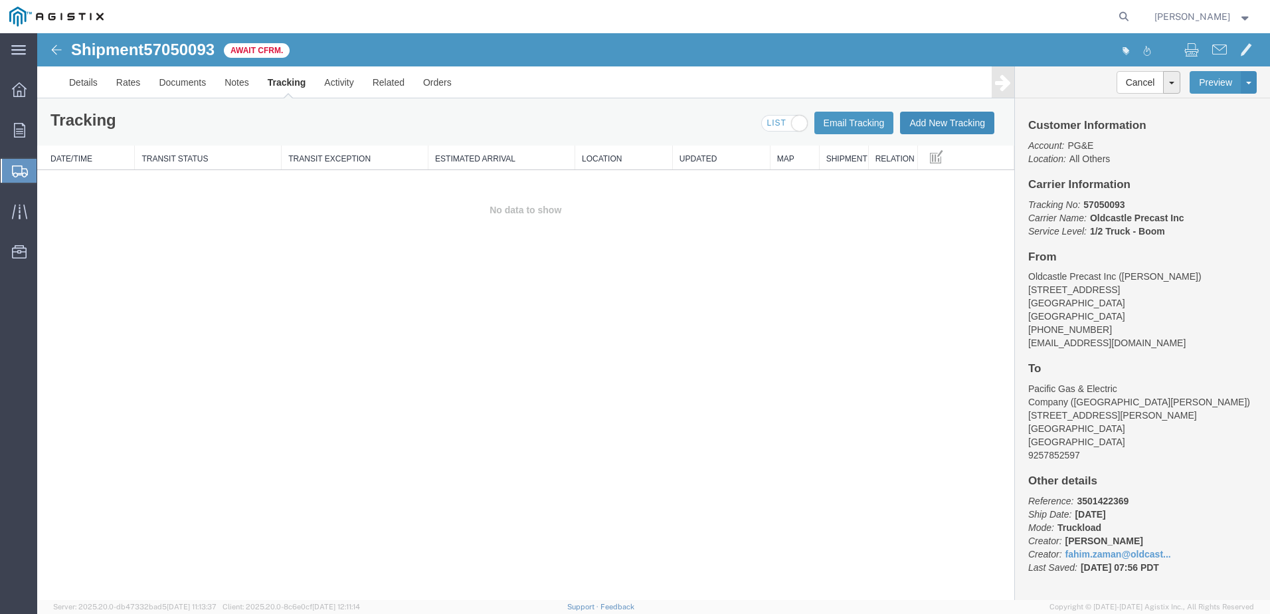
click at [954, 128] on button "Add New Tracking" at bounding box center [947, 123] width 94 height 23
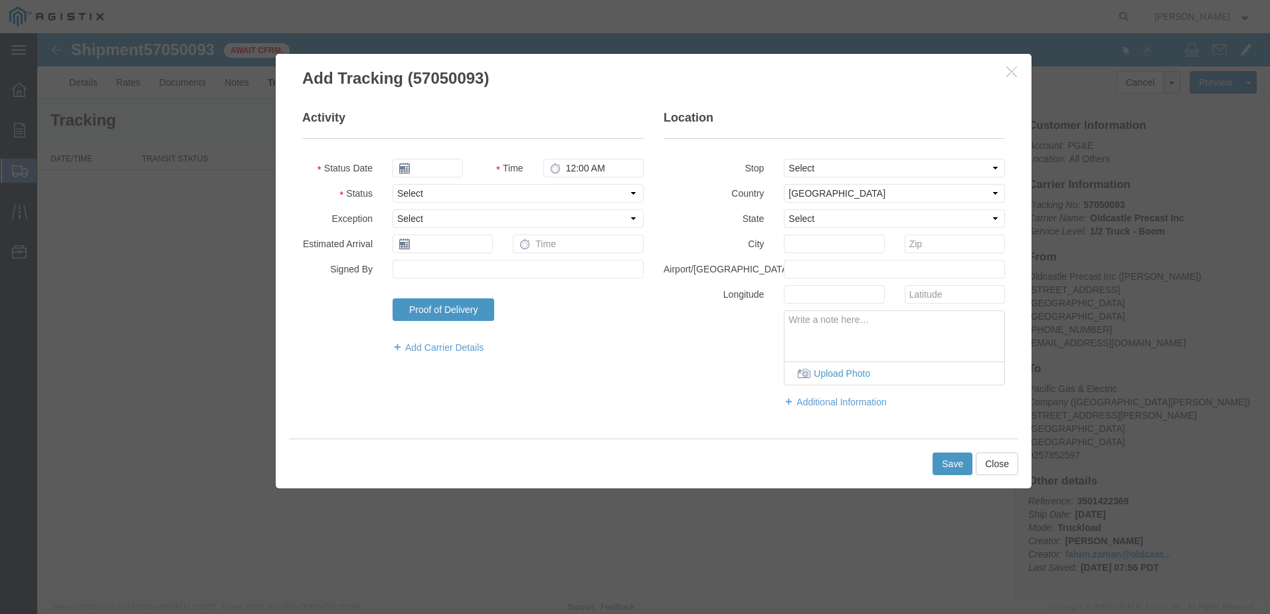
type input "[DATE]"
type input "8:00 AM"
click at [547, 201] on select "Select Arrival Notice Available Arrival Notice Imported Arrive at Delivery Loca…" at bounding box center [518, 193] width 251 height 19
click at [393, 184] on select "Select Arrival Notice Available Arrival Notice Imported Arrive at Delivery Loca…" at bounding box center [518, 193] width 251 height 19
click at [468, 198] on select "Select Arrival Notice Available Arrival Notice Imported Arrive at Delivery Loca…" at bounding box center [518, 193] width 251 height 19
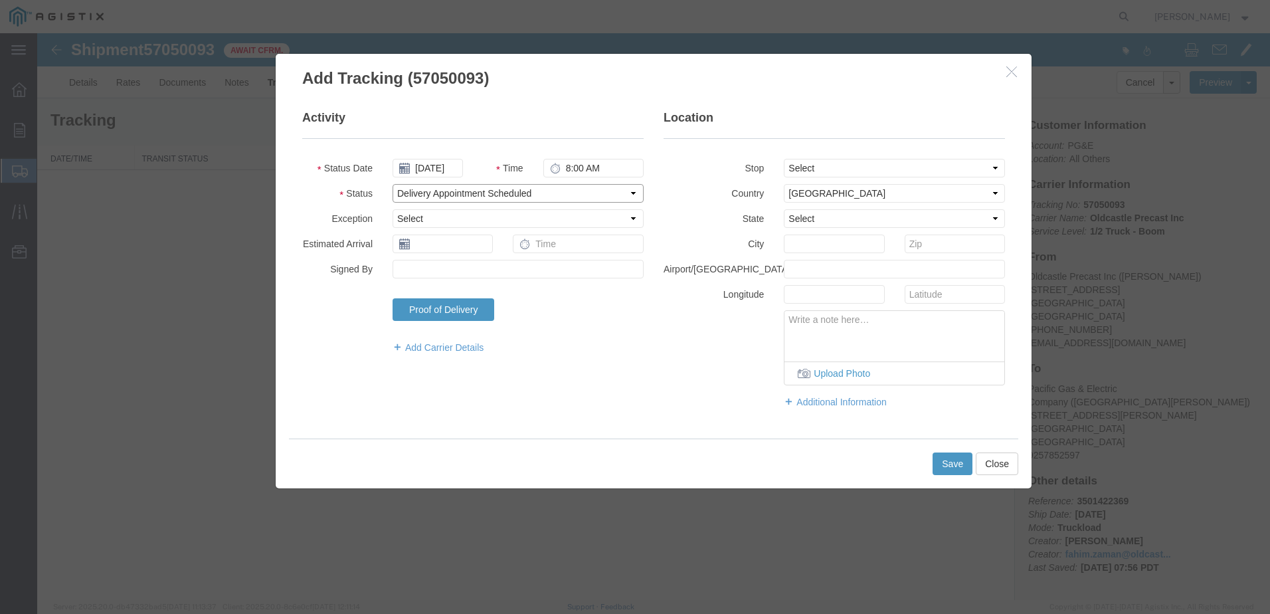
select select "DELIVRED"
click at [393, 184] on select "Select Arrival Notice Available Arrival Notice Imported Arrive at Delivery Loca…" at bounding box center [518, 193] width 251 height 19
click at [954, 460] on button "Save" at bounding box center [952, 463] width 40 height 23
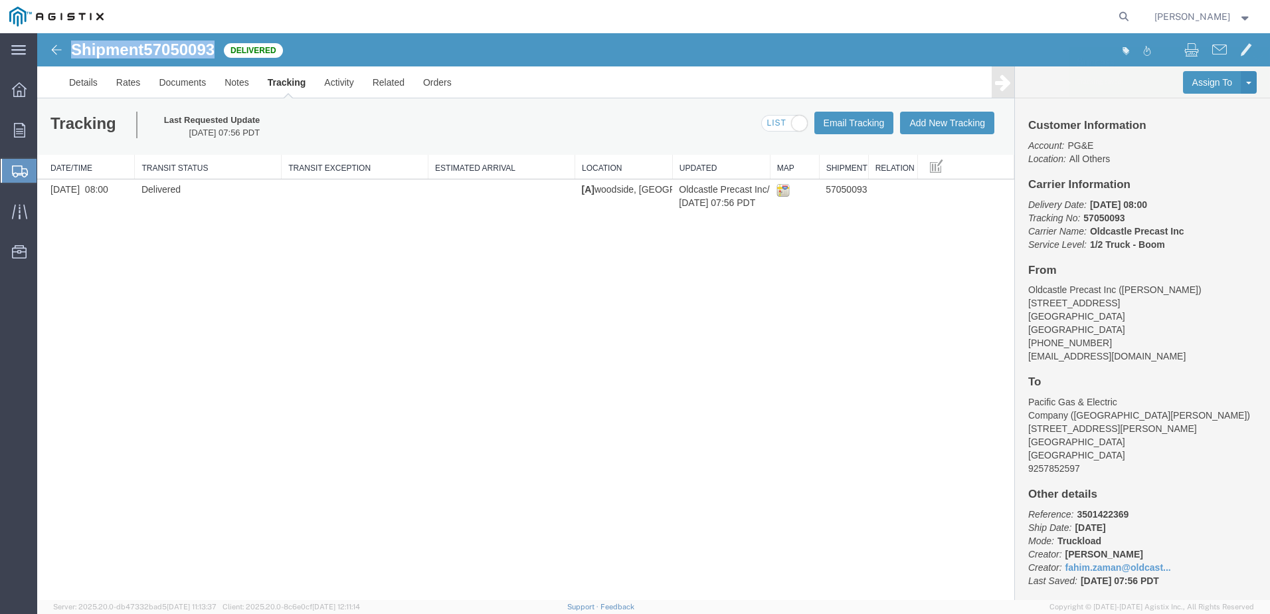
drag, startPoint x: 215, startPoint y: 48, endPoint x: 66, endPoint y: 57, distance: 149.7
click at [66, 57] on div "Shipment 57050093 1 of 1 Delivered" at bounding box center [346, 53] width 615 height 25
copy h1 "Shipment 57050093"
